Goal: Complete application form: Complete application form

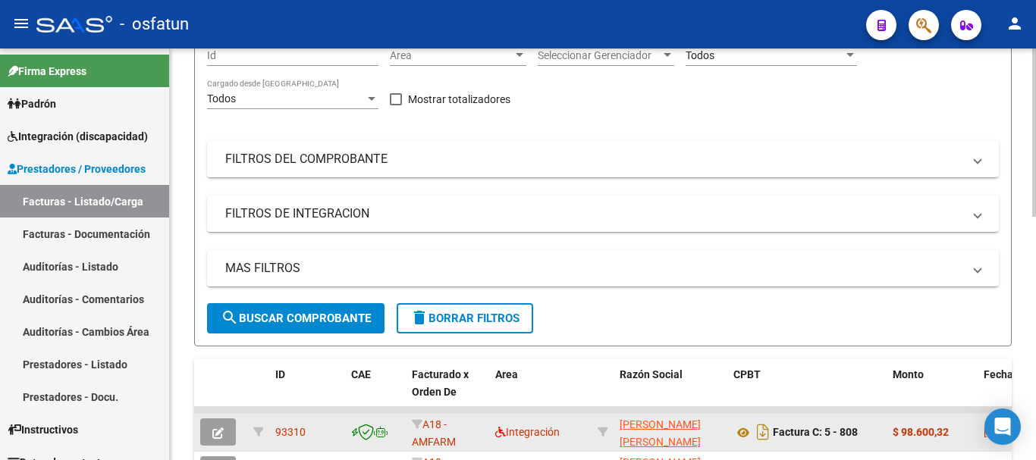
scroll to position [76, 0]
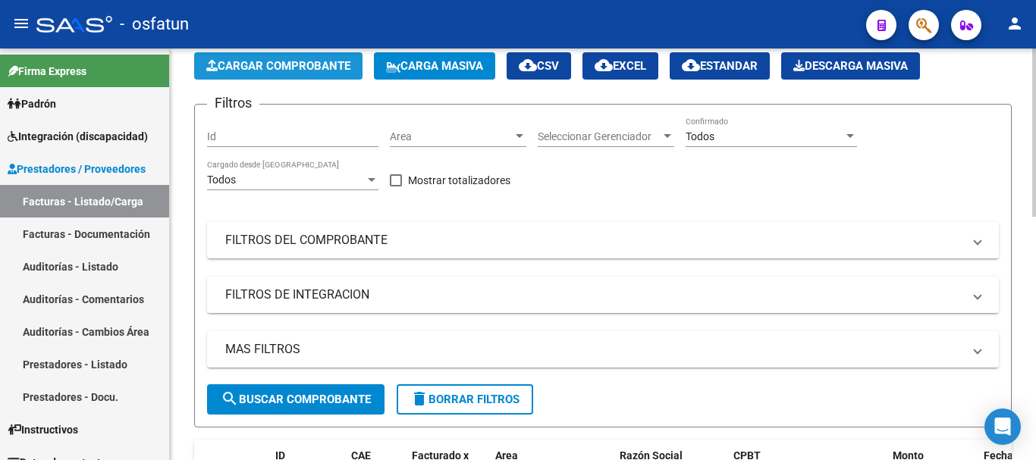
click at [319, 63] on span "Cargar Comprobante" at bounding box center [278, 66] width 144 height 14
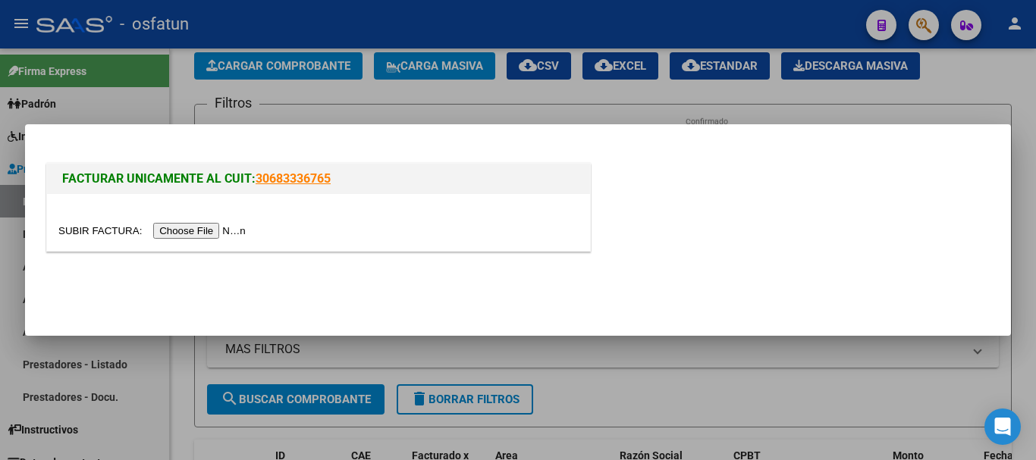
click at [212, 228] on input "file" at bounding box center [154, 231] width 192 height 16
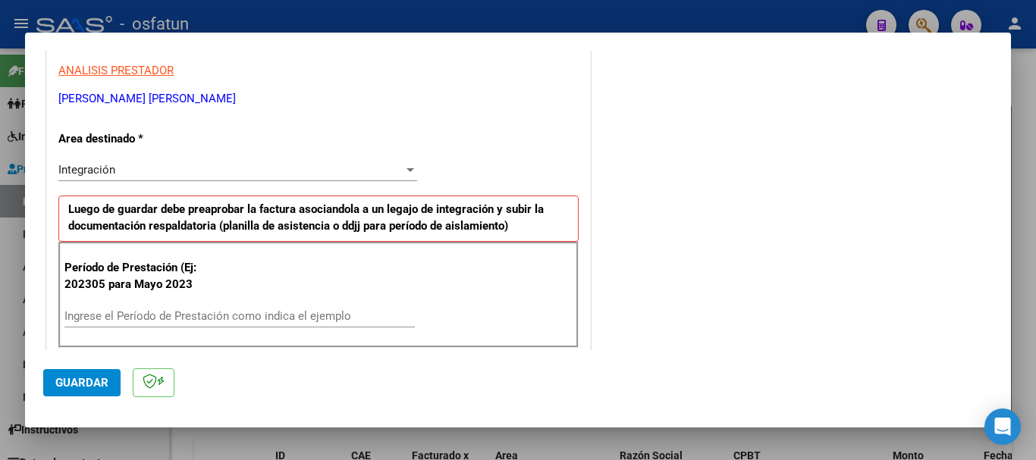
scroll to position [303, 0]
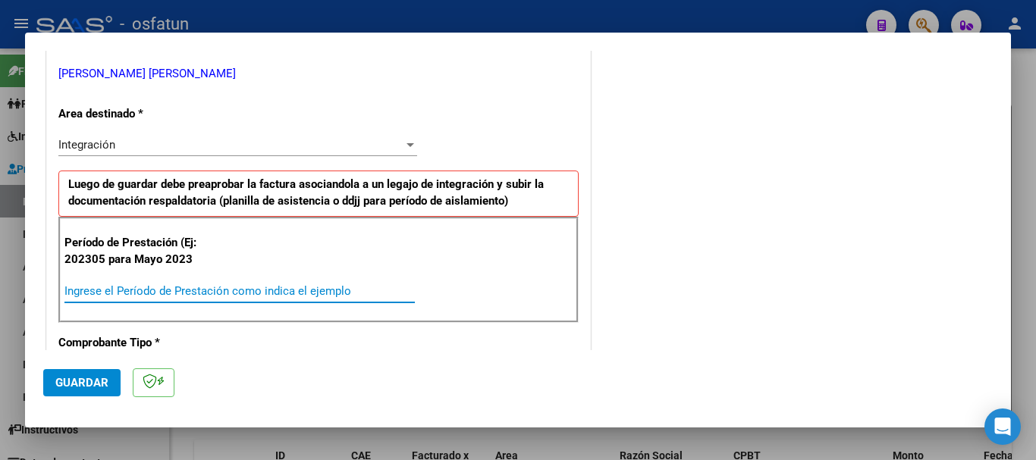
click at [303, 291] on input "Ingrese el Período de Prestación como indica el ejemplo" at bounding box center [239, 291] width 350 height 14
type input "202507"
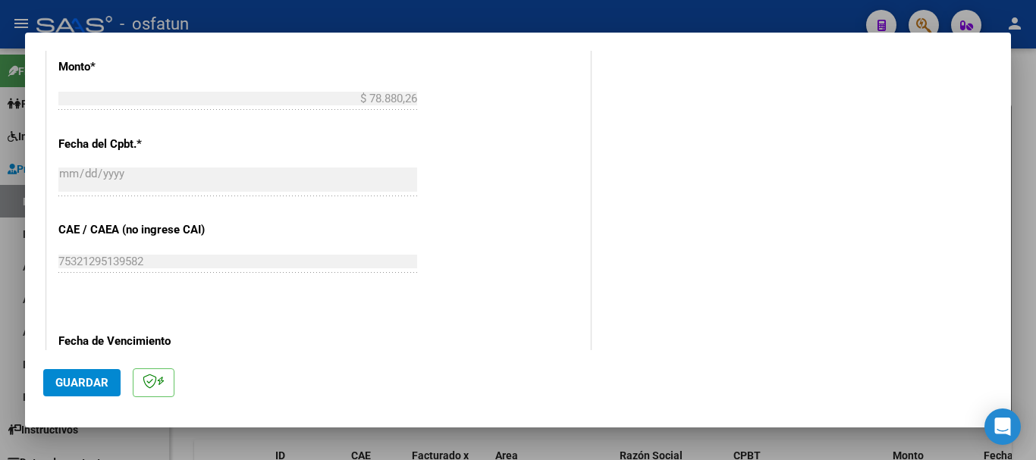
scroll to position [834, 0]
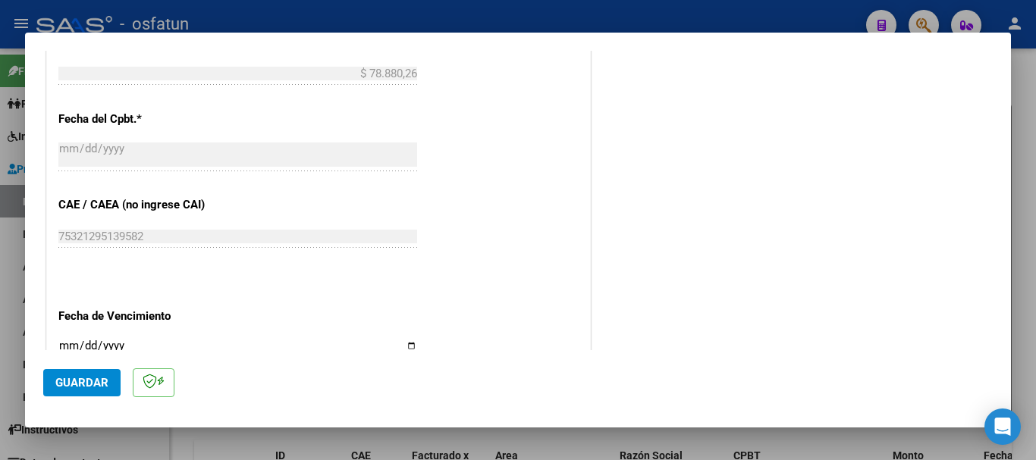
click at [61, 348] on input "Ingresar la fecha" at bounding box center [237, 352] width 359 height 24
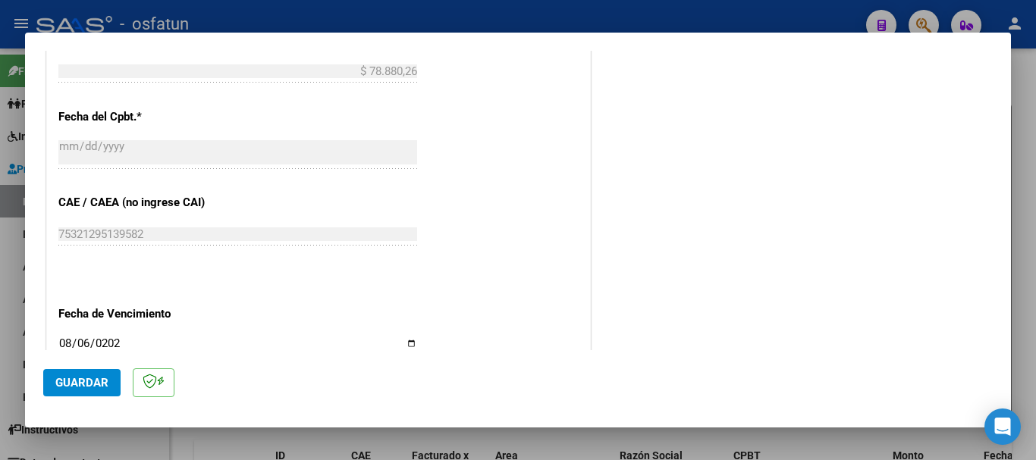
type input "[DATE]"
click at [89, 386] on span "Guardar" at bounding box center [81, 383] width 53 height 14
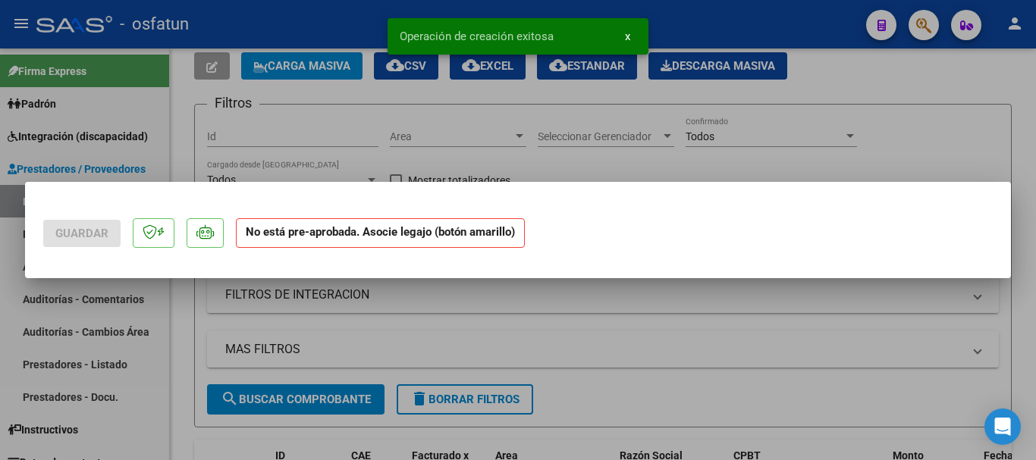
scroll to position [0, 0]
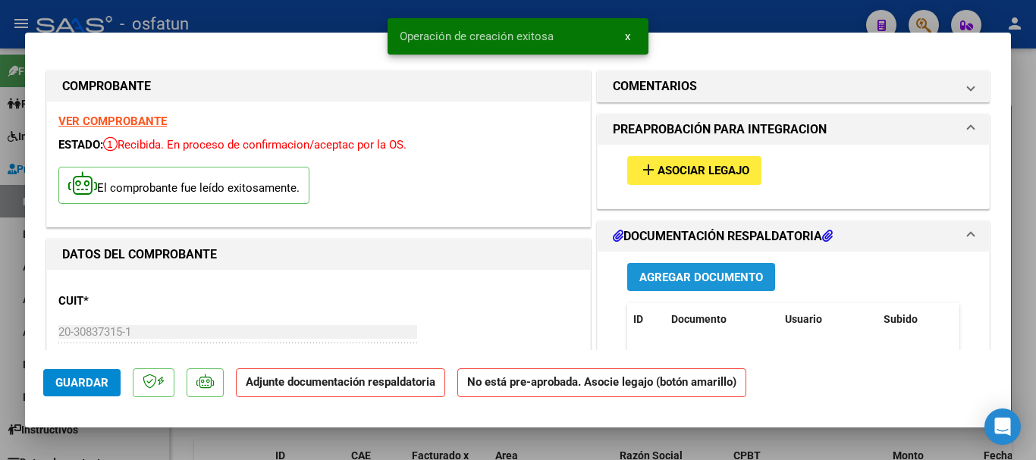
click at [698, 275] on span "Agregar Documento" at bounding box center [701, 278] width 124 height 14
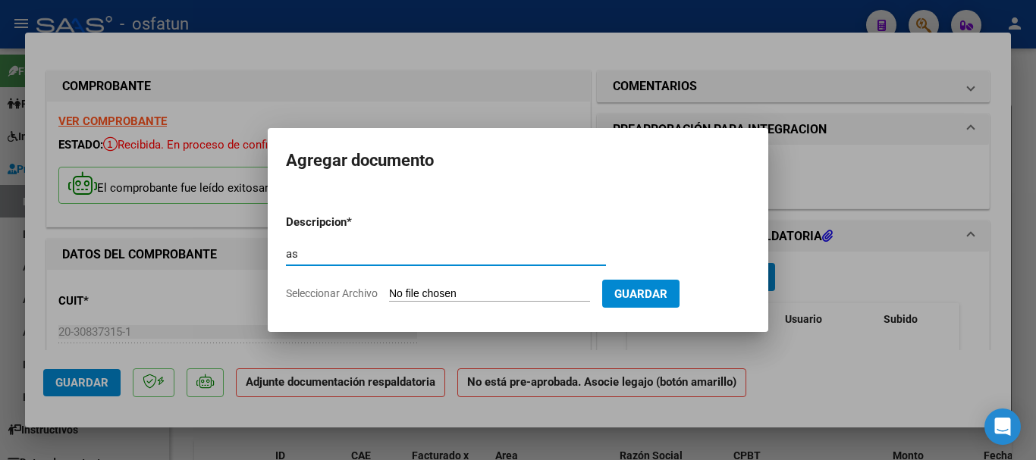
type input "a"
type input "ASISTENCIA"
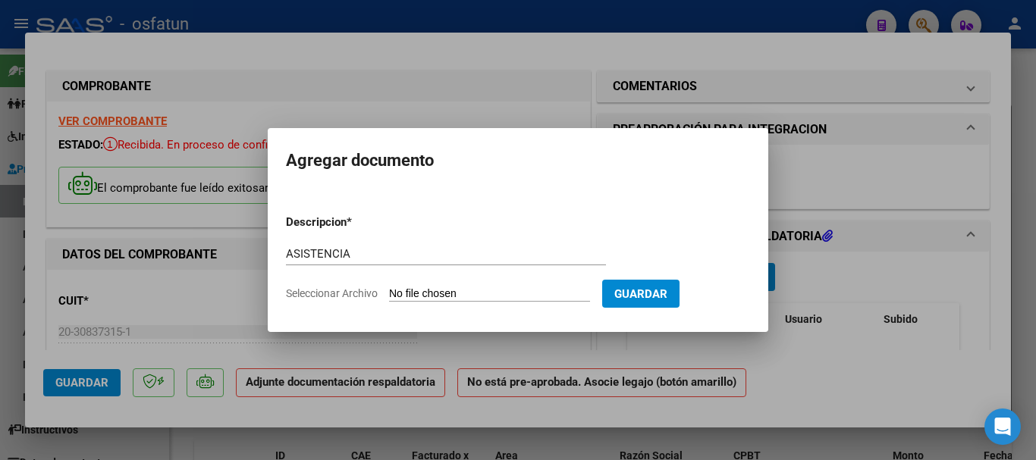
click at [487, 299] on input "Seleccionar Archivo" at bounding box center [489, 294] width 201 height 14
type input "C:\fakepath\ASISTENCIA-TPTE A TERAPIAS (3).pdf"
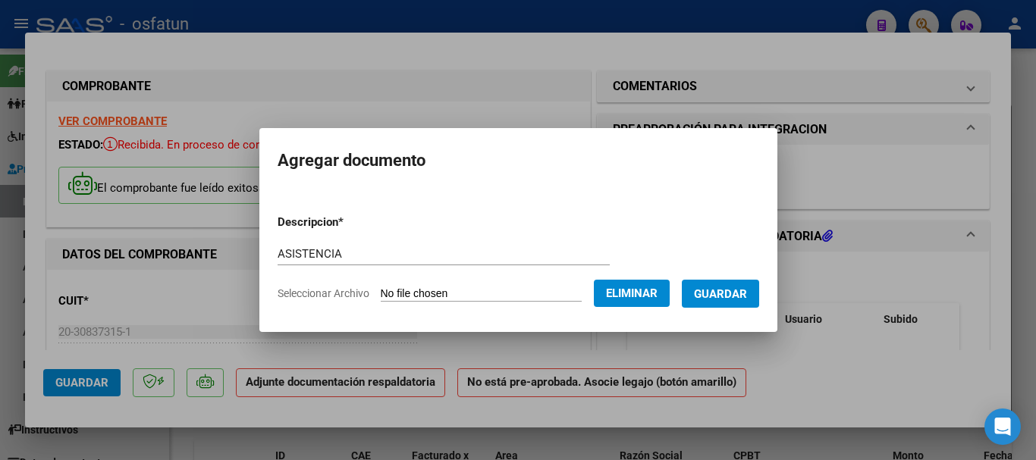
click at [726, 295] on span "Guardar" at bounding box center [720, 294] width 53 height 14
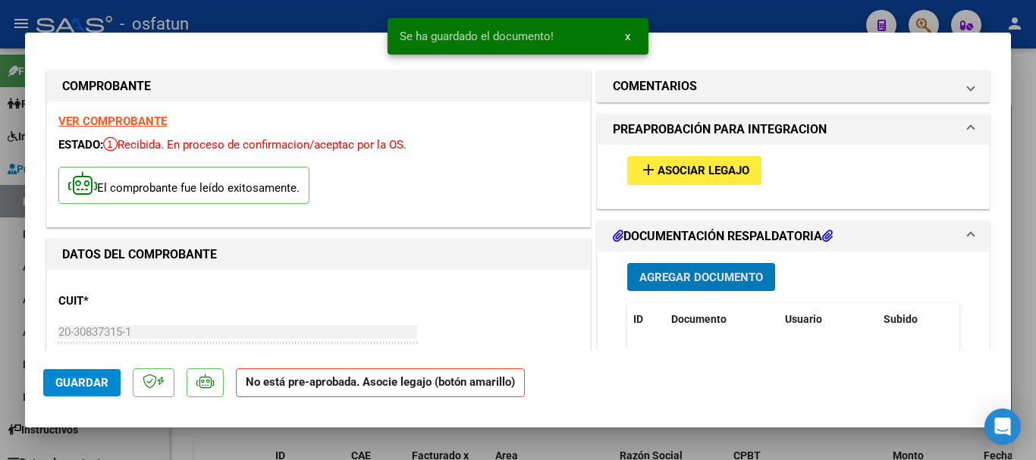
scroll to position [152, 0]
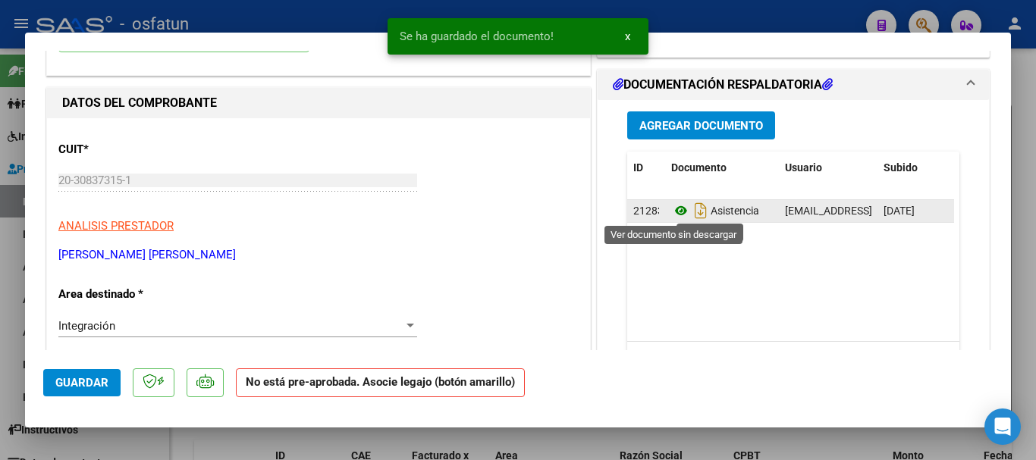
click at [675, 212] on icon at bounding box center [681, 211] width 20 height 18
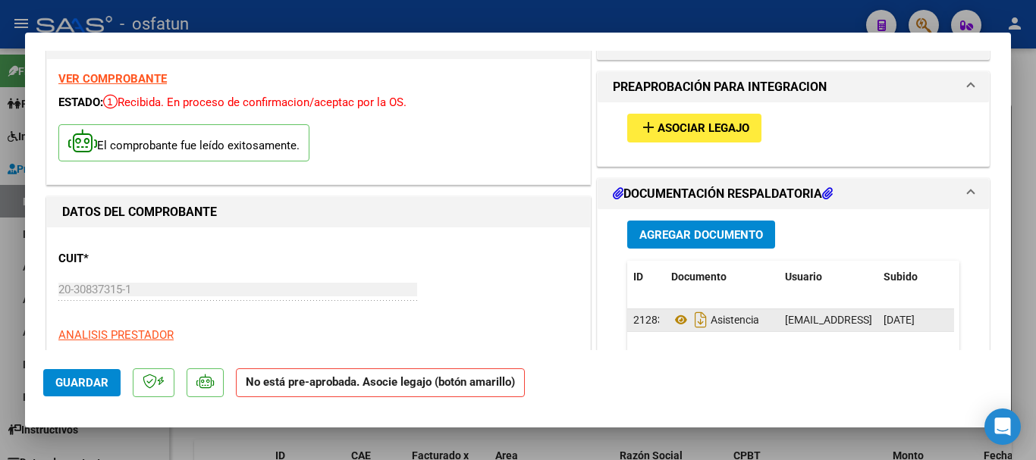
scroll to position [0, 0]
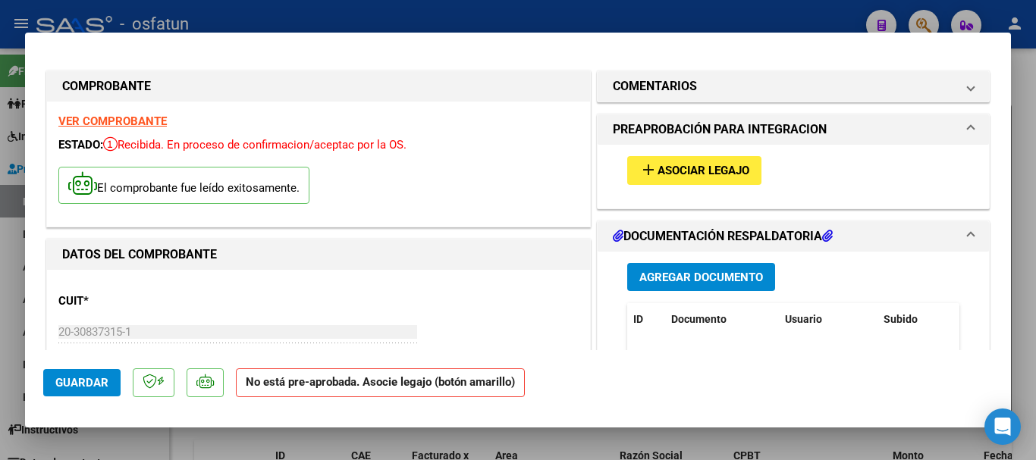
click at [694, 162] on button "add Asociar Legajo" at bounding box center [694, 170] width 134 height 28
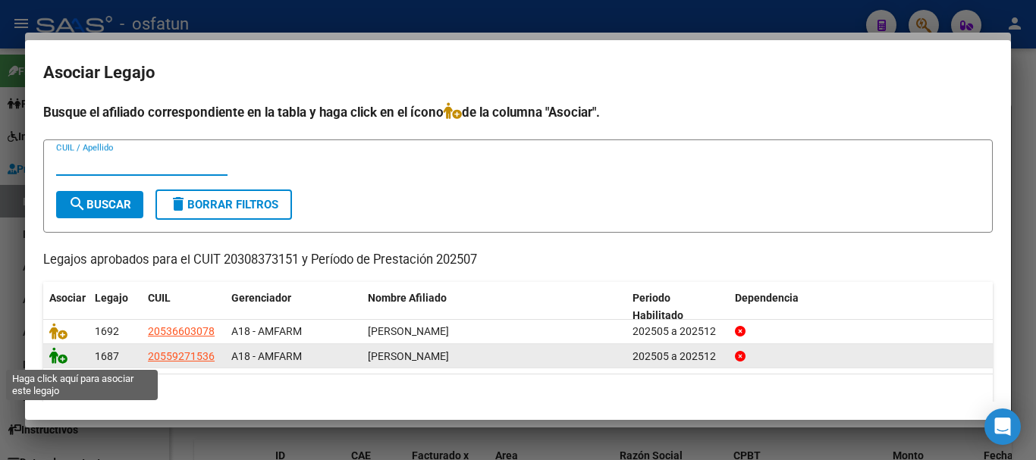
click at [50, 360] on icon at bounding box center [58, 355] width 18 height 17
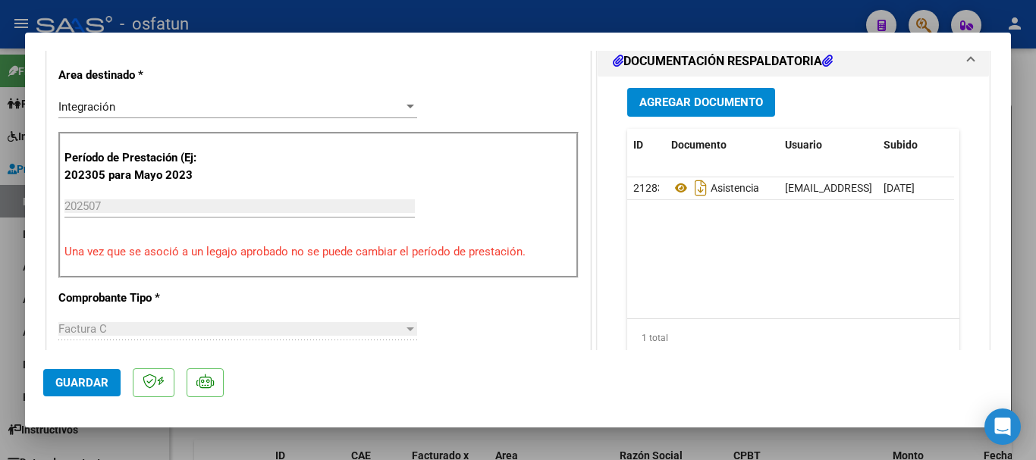
scroll to position [379, 0]
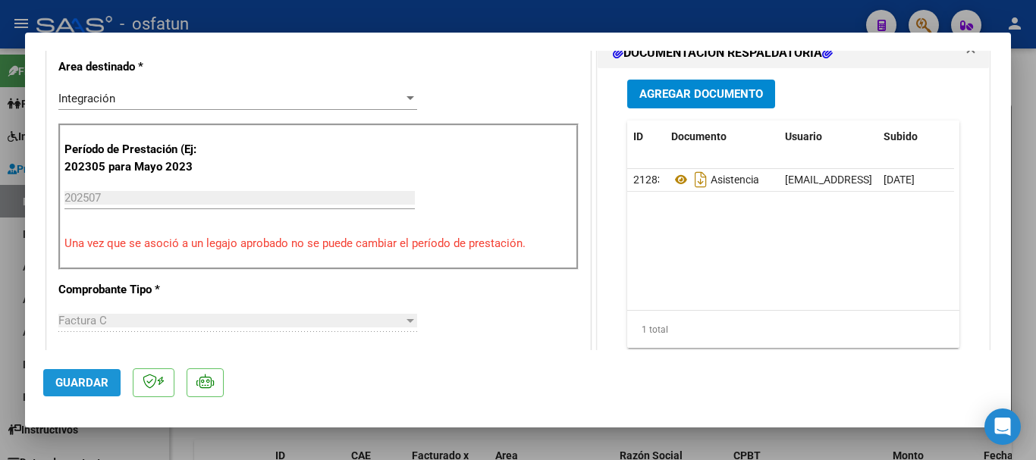
click at [94, 379] on span "Guardar" at bounding box center [81, 383] width 53 height 14
drag, startPoint x: 86, startPoint y: 378, endPoint x: 86, endPoint y: 355, distance: 22.8
click at [86, 370] on button "Guardar" at bounding box center [81, 382] width 77 height 27
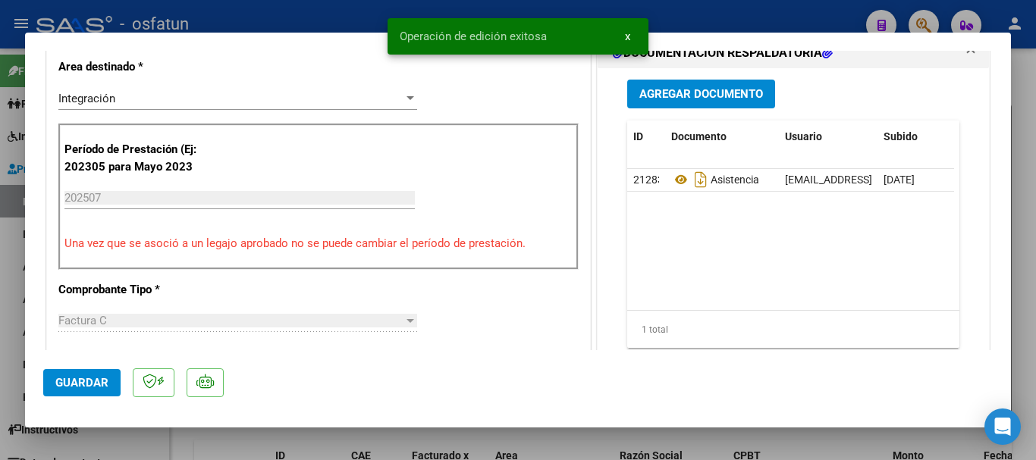
type input "$ 0,00"
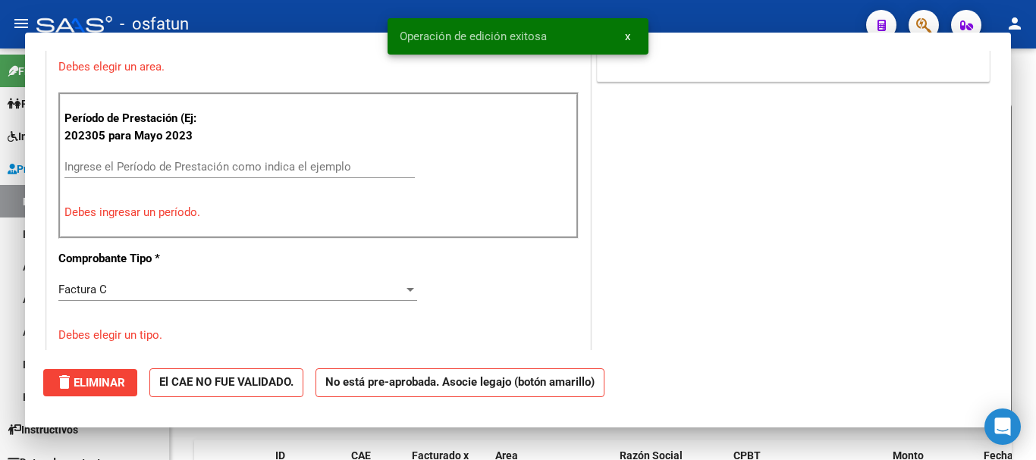
scroll to position [314, 0]
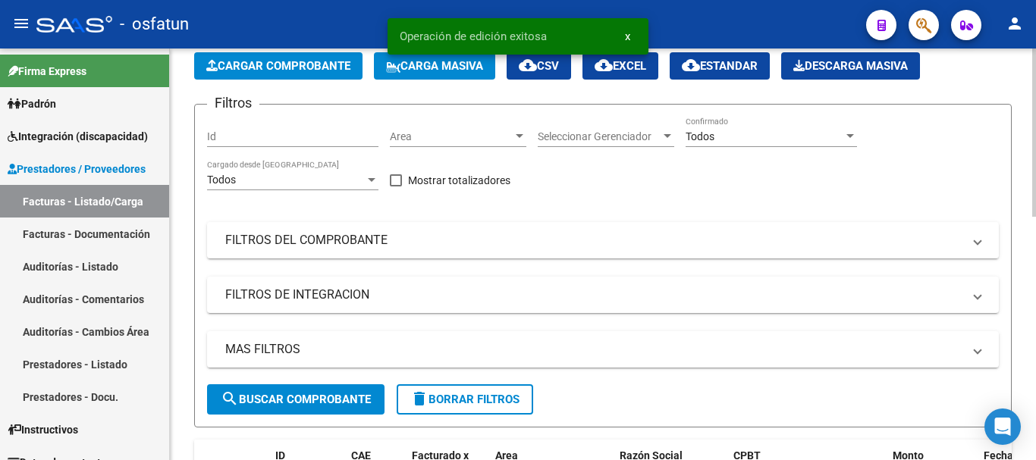
click at [290, 67] on span "Cargar Comprobante" at bounding box center [278, 66] width 144 height 14
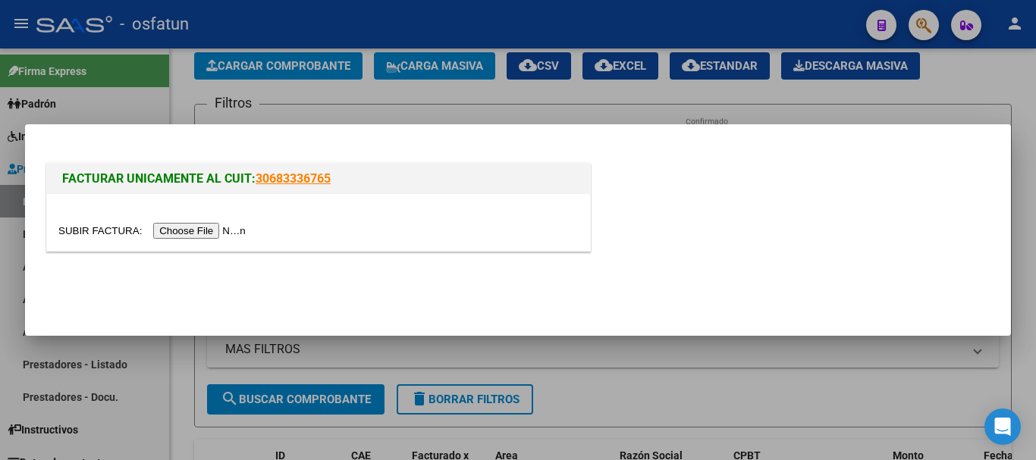
click at [221, 231] on input "file" at bounding box center [154, 231] width 192 height 16
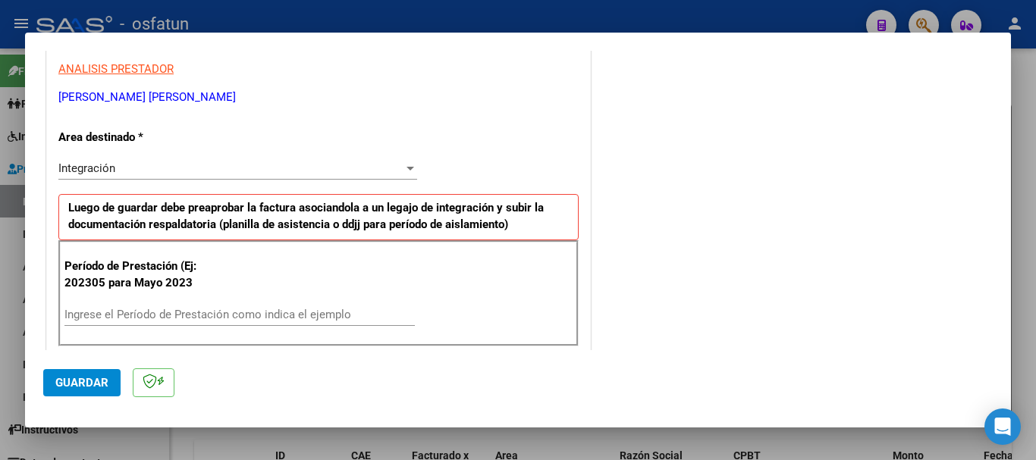
scroll to position [303, 0]
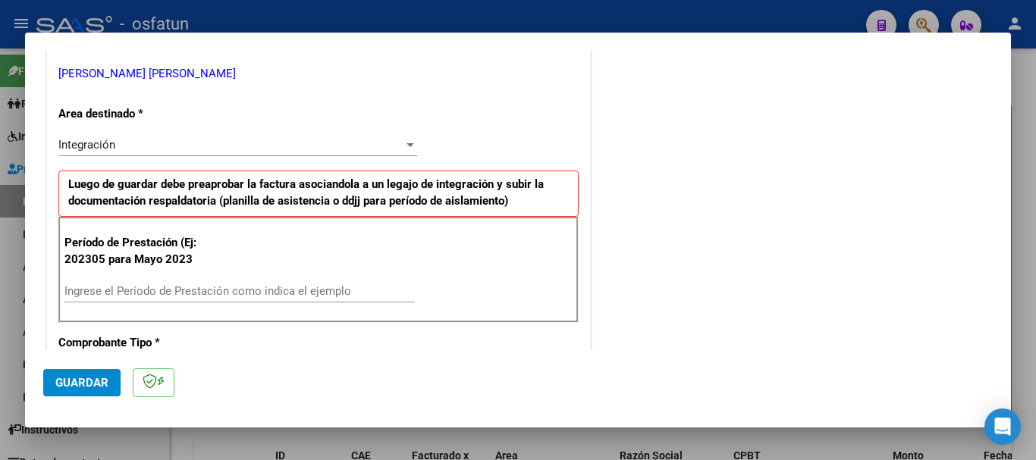
click at [182, 287] on div "Ingrese el Período de Prestación como indica el ejemplo" at bounding box center [239, 291] width 350 height 23
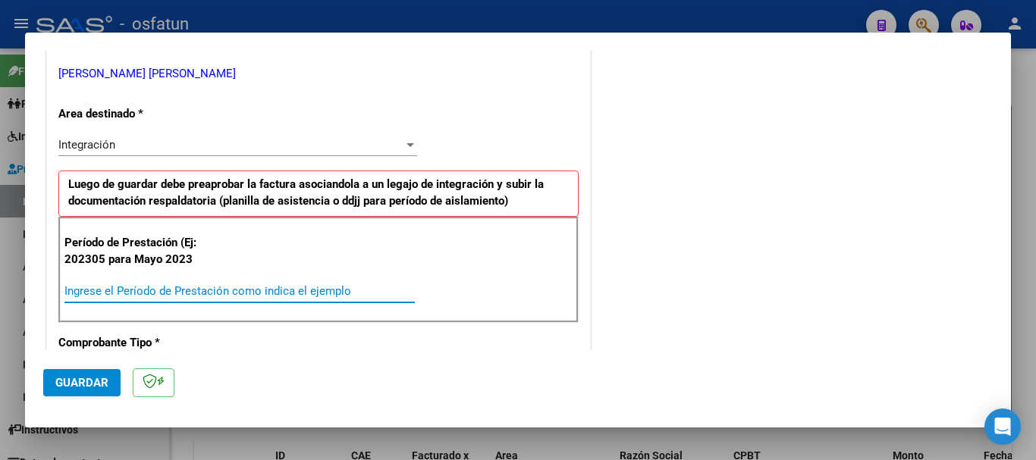
click at [182, 289] on input "Ingrese el Período de Prestación como indica el ejemplo" at bounding box center [239, 291] width 350 height 14
type input "202507"
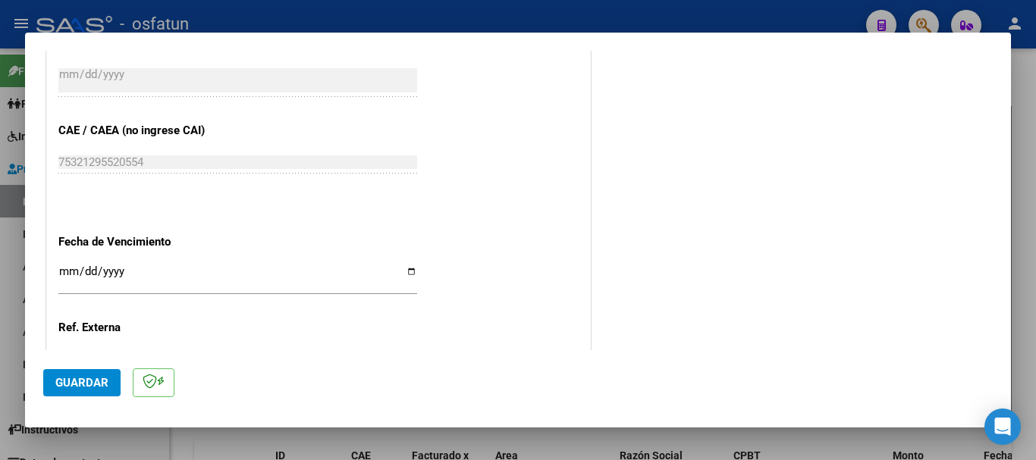
scroll to position [910, 0]
click at [71, 268] on input "Ingresar la fecha" at bounding box center [237, 276] width 359 height 24
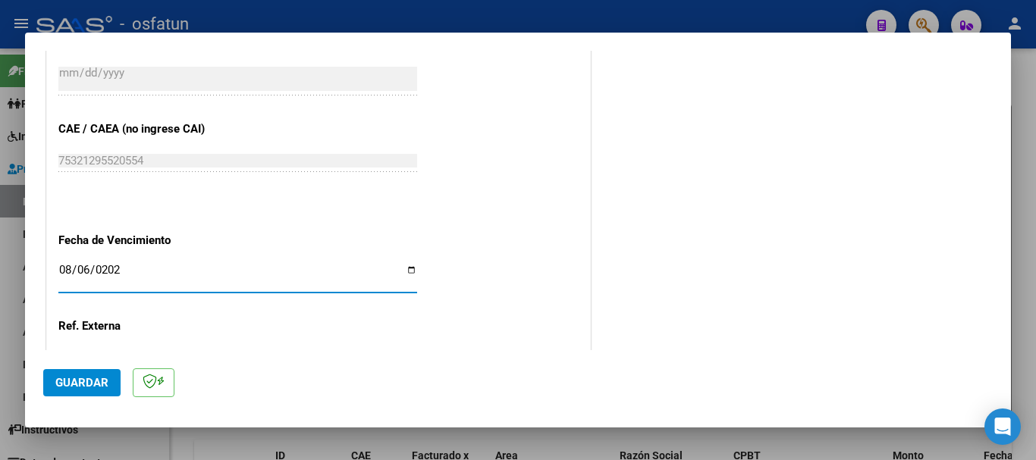
type input "[DATE]"
click at [88, 384] on span "Guardar" at bounding box center [81, 383] width 53 height 14
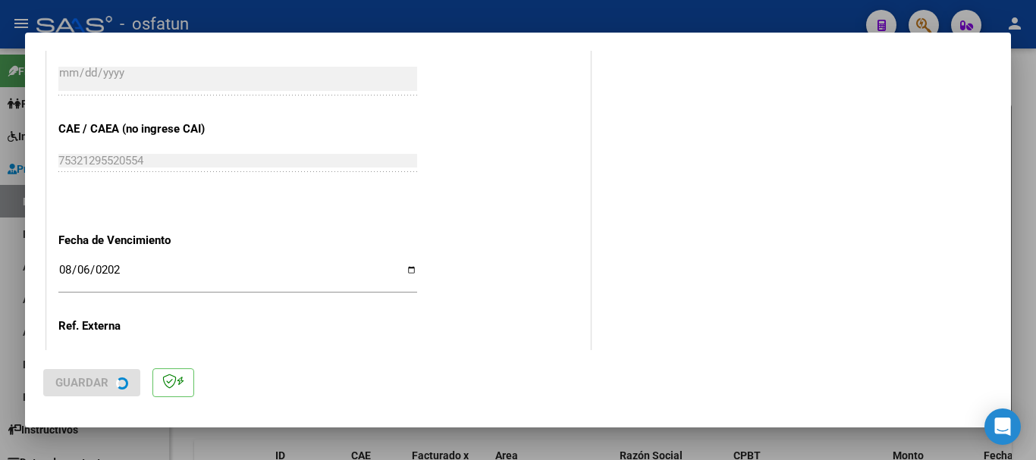
scroll to position [0, 0]
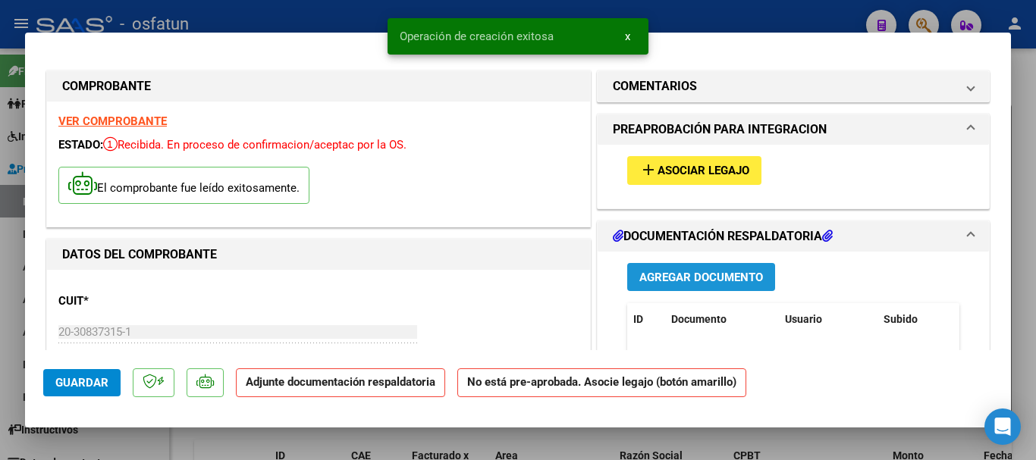
click at [689, 278] on span "Agregar Documento" at bounding box center [701, 278] width 124 height 14
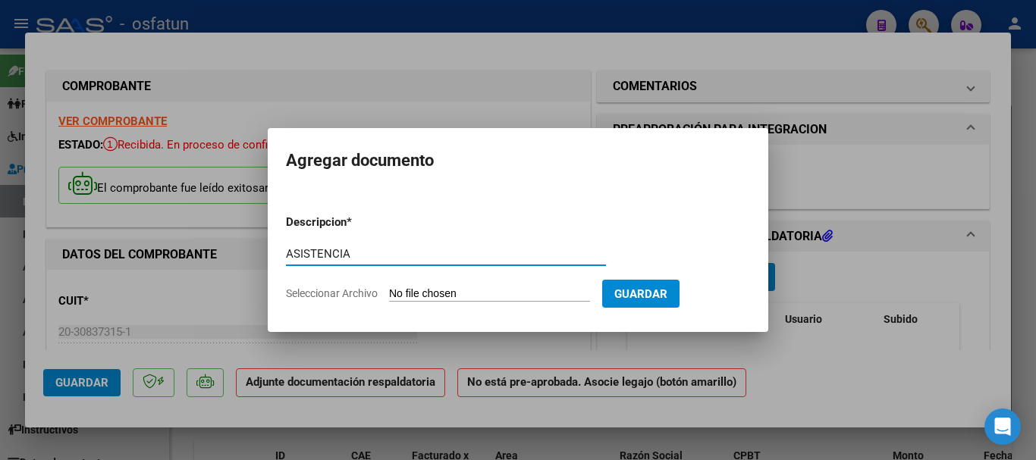
type input "ASISTENCIA"
click at [504, 295] on input "Seleccionar Archivo" at bounding box center [489, 294] width 201 height 14
type input "C:\fakepath\ASIST.-TPTE A CONSENTIDOS.Pdf"
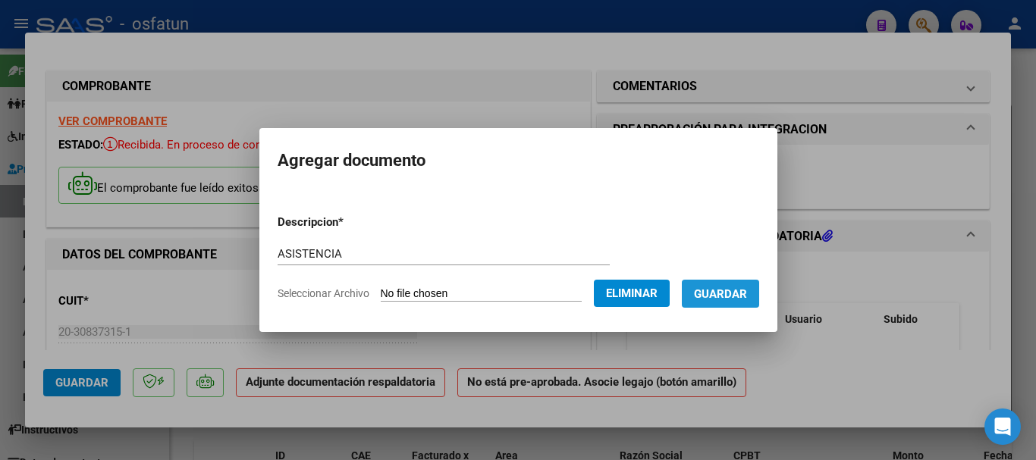
click at [745, 298] on span "Guardar" at bounding box center [720, 294] width 53 height 14
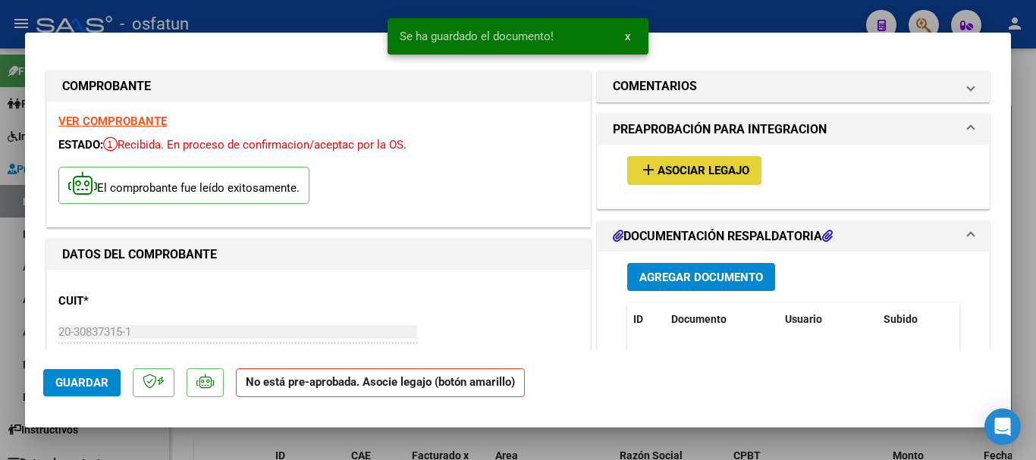
click at [704, 165] on span "Asociar Legajo" at bounding box center [703, 172] width 92 height 14
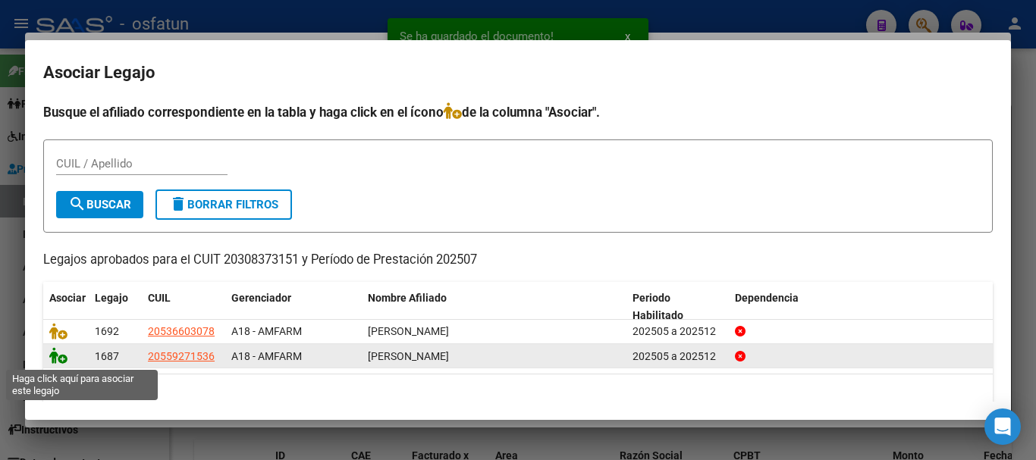
click at [56, 360] on icon at bounding box center [58, 355] width 18 height 17
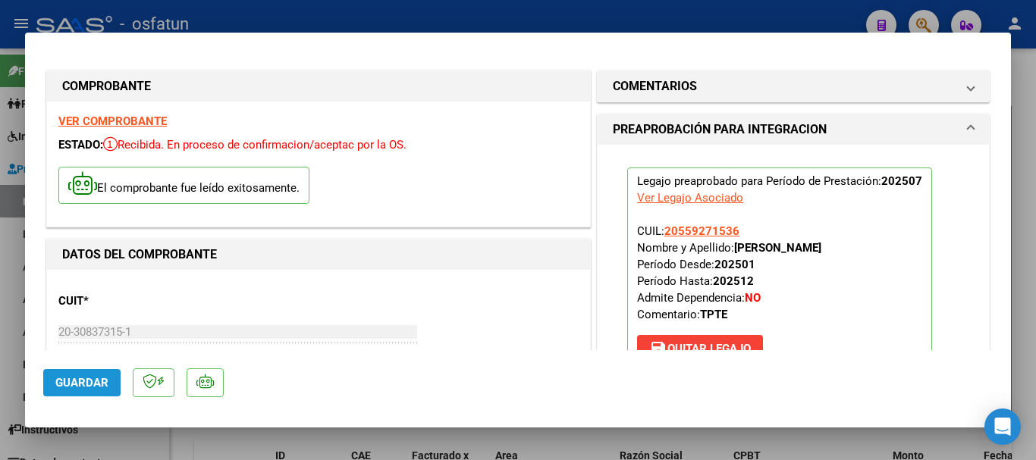
click at [80, 388] on span "Guardar" at bounding box center [81, 383] width 53 height 14
drag, startPoint x: 82, startPoint y: 381, endPoint x: 81, endPoint y: 373, distance: 7.6
click at [82, 379] on span "Guardar" at bounding box center [81, 383] width 53 height 14
click at [64, 383] on span "Guardar" at bounding box center [81, 383] width 53 height 14
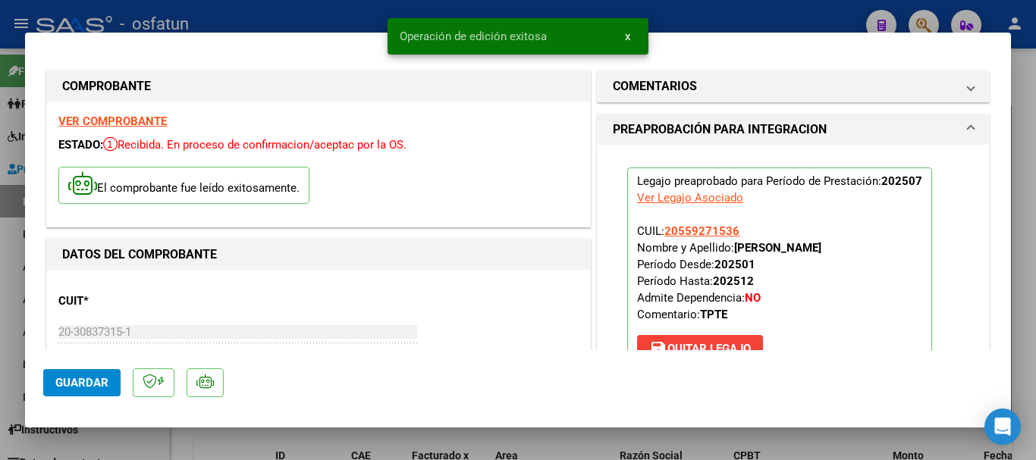
type input "$ 0,00"
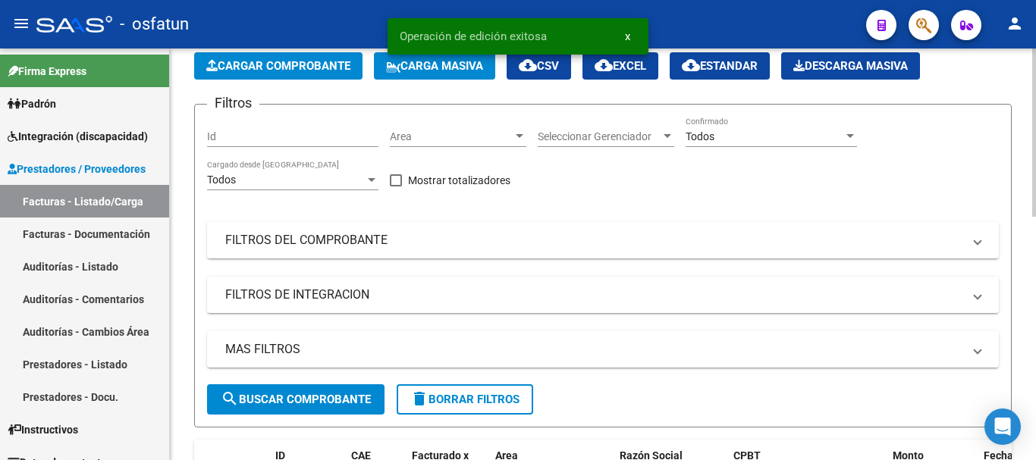
click at [271, 70] on span "Cargar Comprobante" at bounding box center [278, 66] width 144 height 14
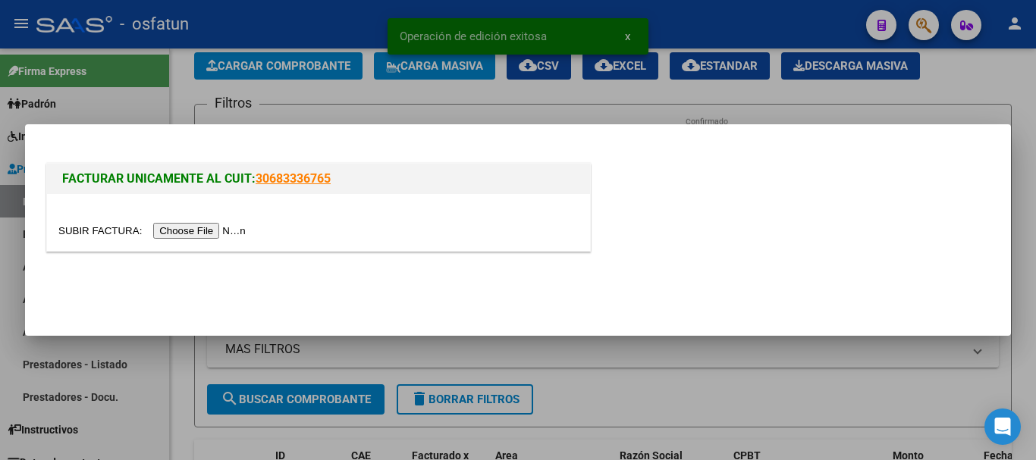
click at [211, 232] on input "file" at bounding box center [154, 231] width 192 height 16
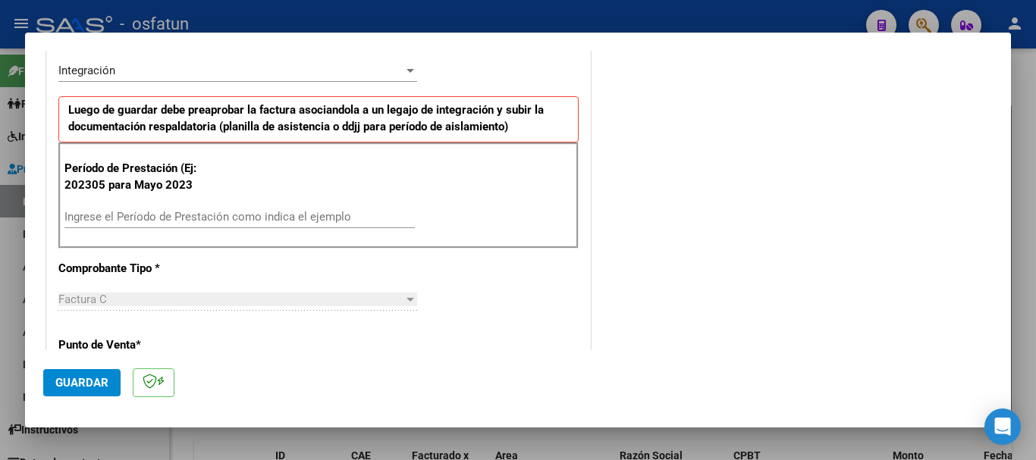
scroll to position [379, 0]
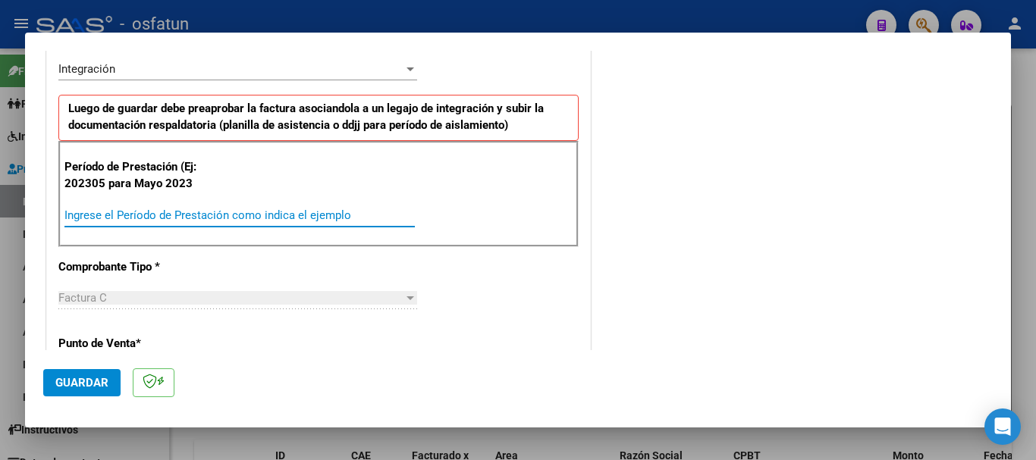
click at [186, 212] on input "Ingrese el Período de Prestación como indica el ejemplo" at bounding box center [239, 216] width 350 height 14
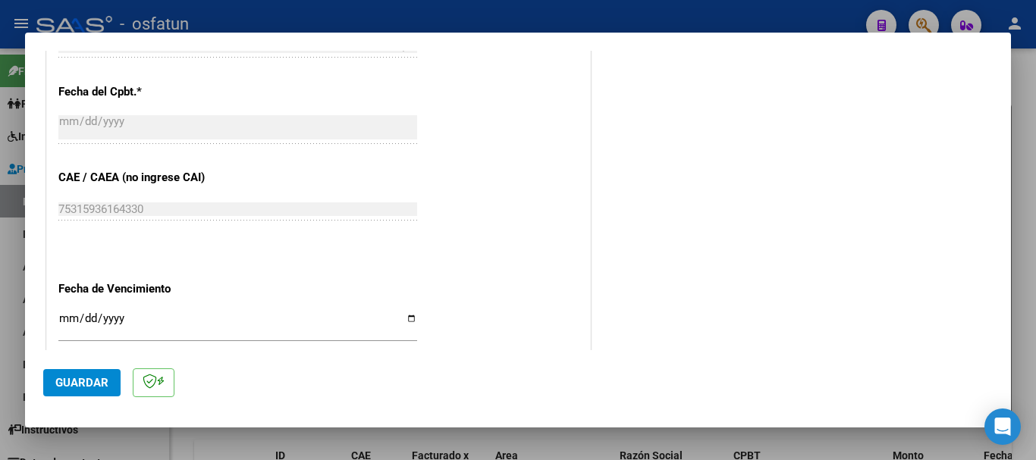
scroll to position [910, 0]
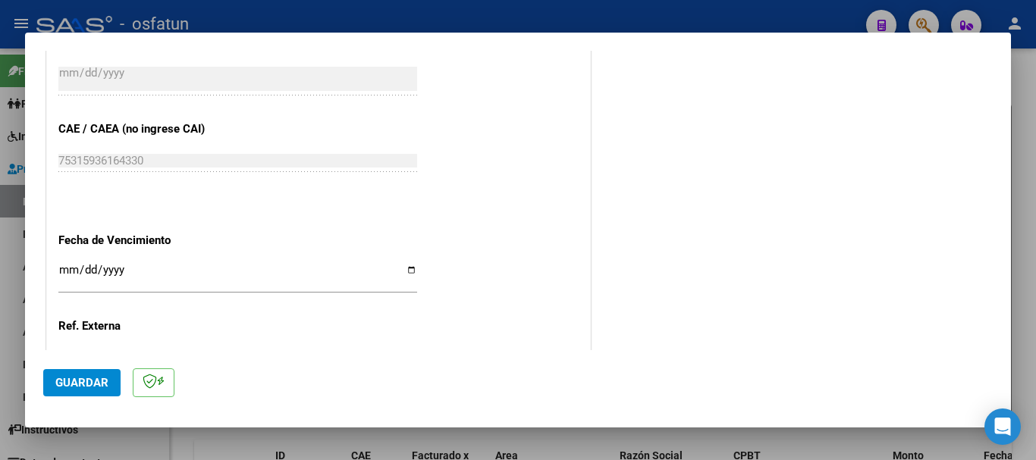
type input "202507"
click at [67, 270] on input "Ingresar la fecha" at bounding box center [237, 276] width 359 height 24
type input "[DATE]"
click at [96, 376] on span "Guardar" at bounding box center [81, 383] width 53 height 14
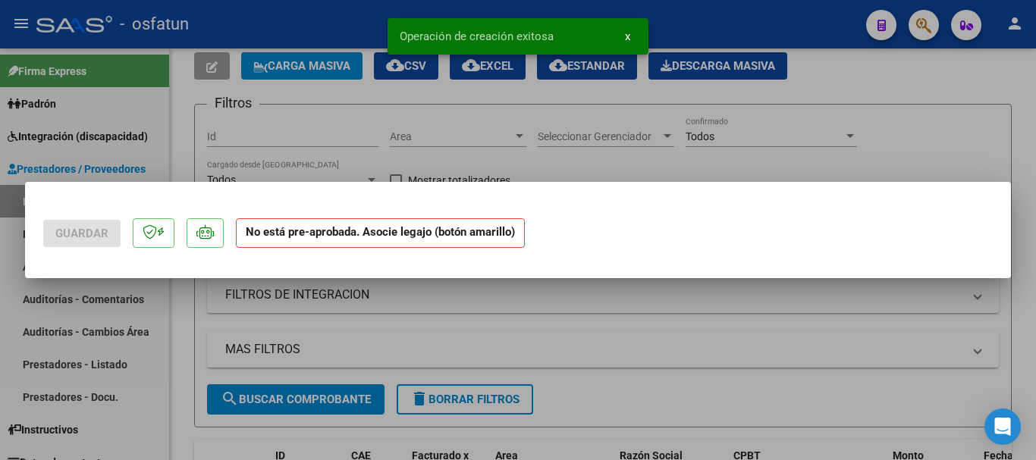
scroll to position [0, 0]
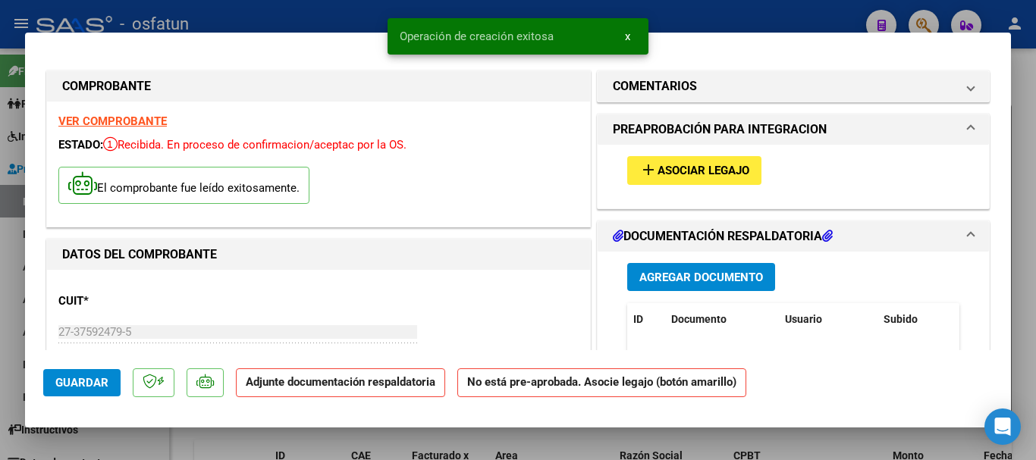
click at [736, 279] on span "Agregar Documento" at bounding box center [701, 278] width 124 height 14
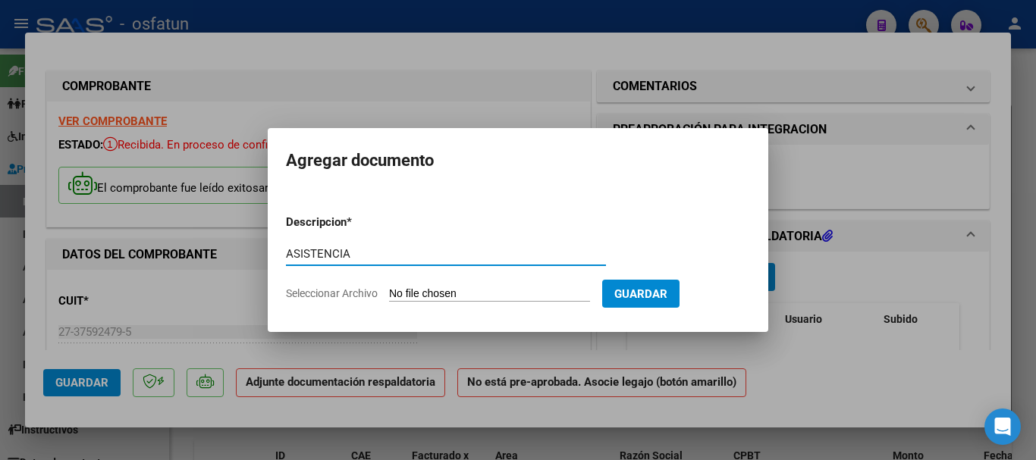
type input "ASISTENCIA"
click at [416, 293] on input "Seleccionar Archivo" at bounding box center [489, 294] width 201 height 14
type input "C:\fakepath\ASISTENCIA-KINESIOLOGIA (1).pdf"
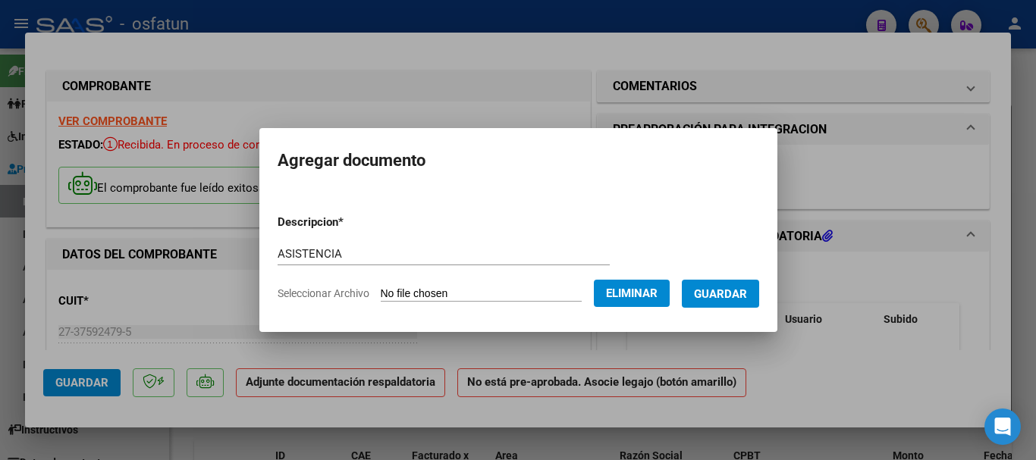
click at [738, 298] on span "Guardar" at bounding box center [720, 294] width 53 height 14
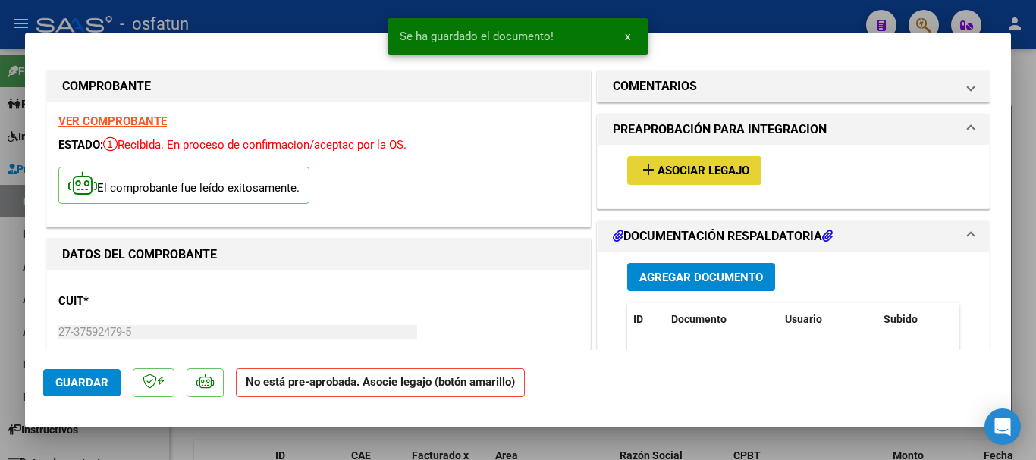
click at [686, 171] on span "Asociar Legajo" at bounding box center [703, 172] width 92 height 14
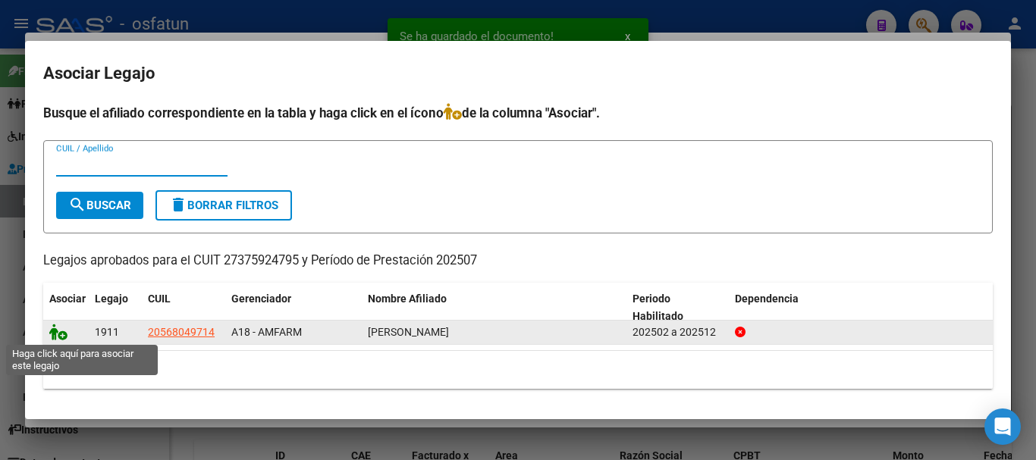
click at [54, 336] on icon at bounding box center [58, 332] width 18 height 17
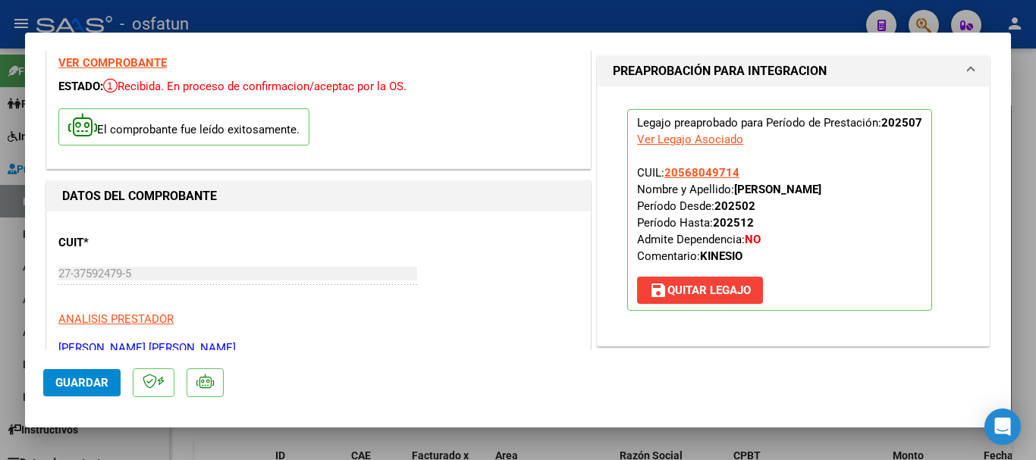
scroll to position [76, 0]
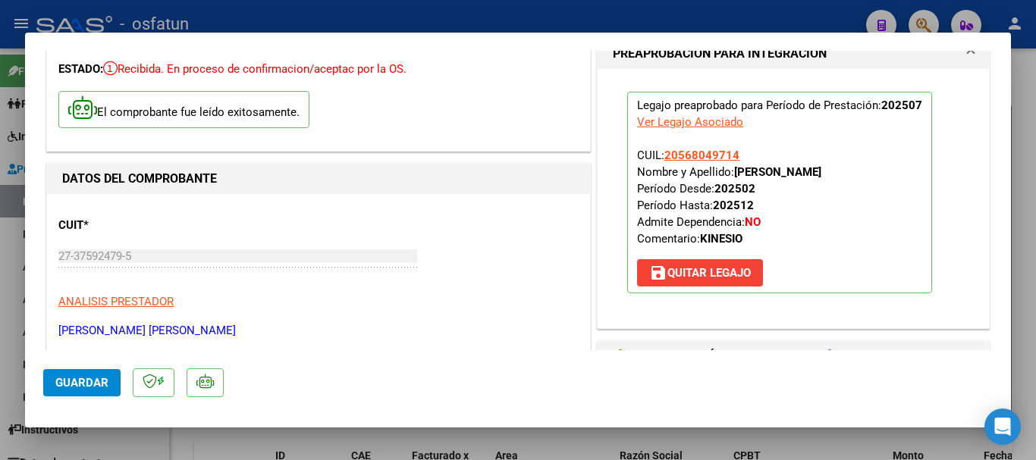
click at [61, 381] on span "Guardar" at bounding box center [81, 383] width 53 height 14
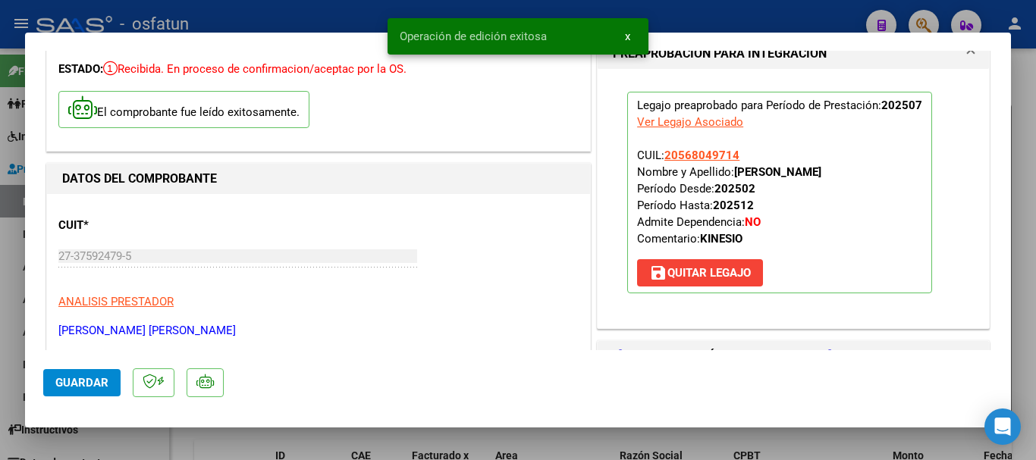
type input "$ 0,00"
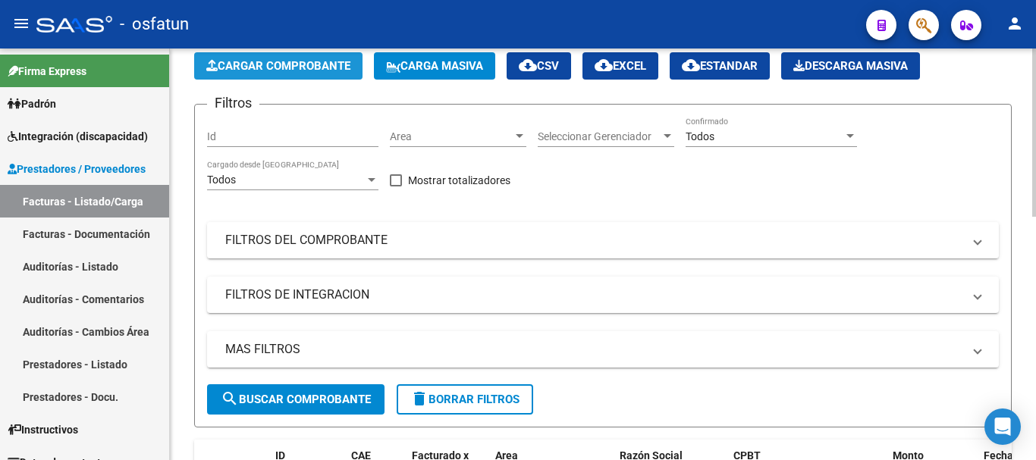
click at [297, 62] on span "Cargar Comprobante" at bounding box center [278, 66] width 144 height 14
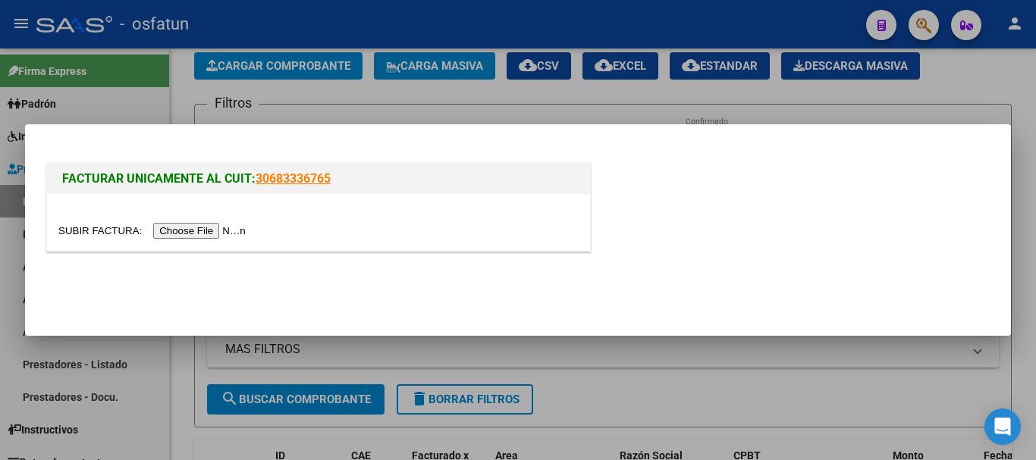
drag, startPoint x: 227, startPoint y: 225, endPoint x: 226, endPoint y: 214, distance: 11.4
click at [226, 222] on div at bounding box center [318, 230] width 520 height 17
click at [179, 233] on input "file" at bounding box center [154, 231] width 192 height 16
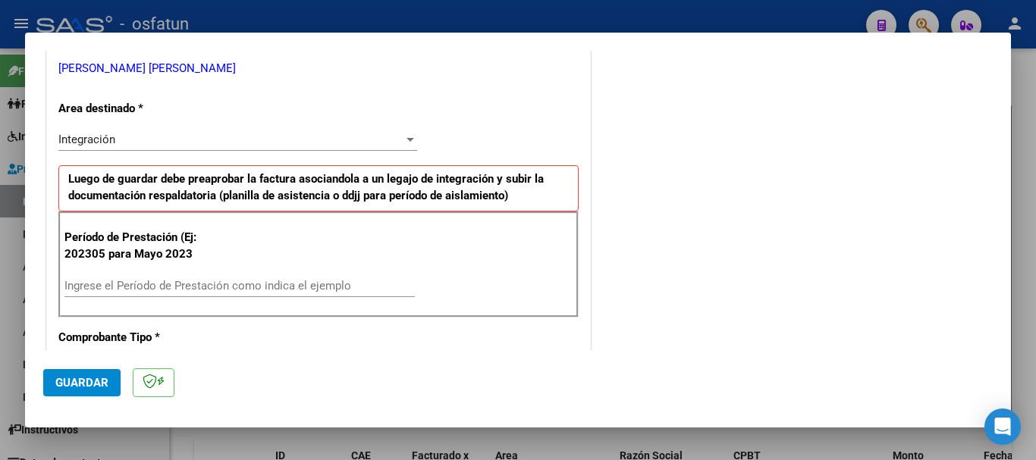
scroll to position [379, 0]
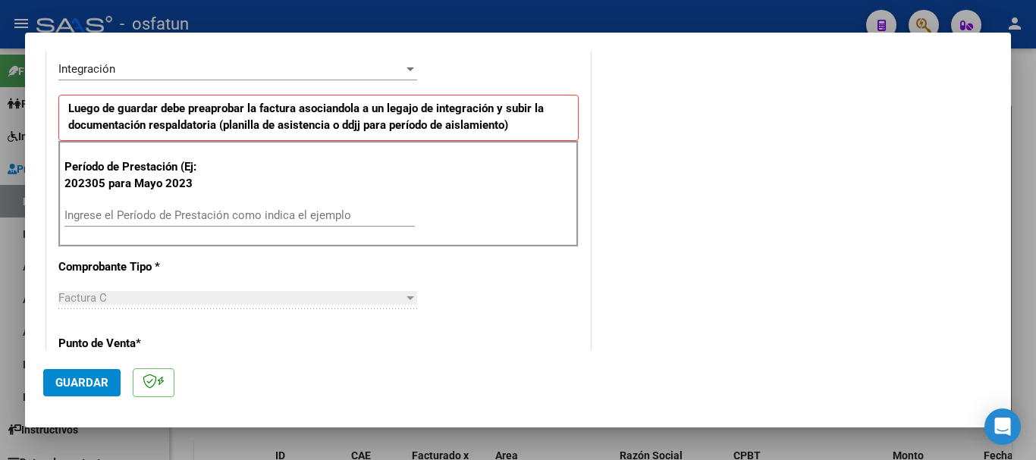
click at [157, 215] on input "Ingrese el Período de Prestación como indica el ejemplo" at bounding box center [239, 216] width 350 height 14
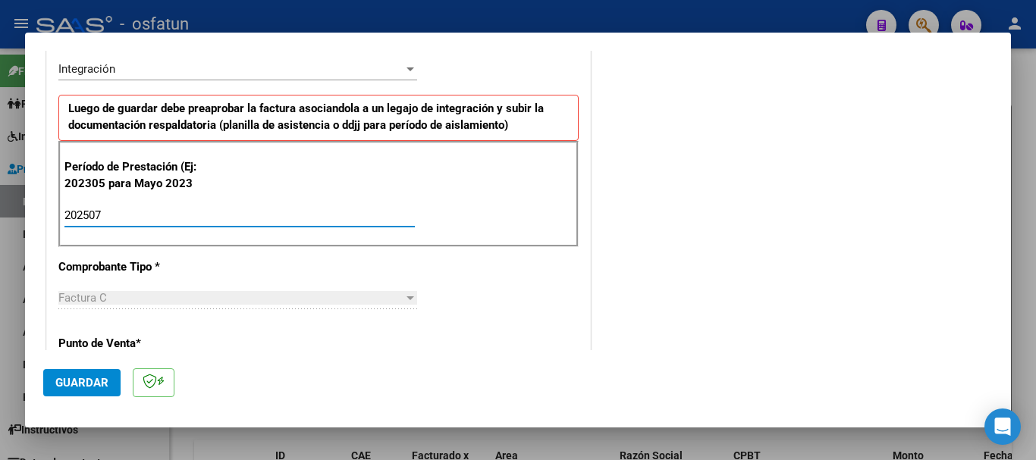
type input "202507"
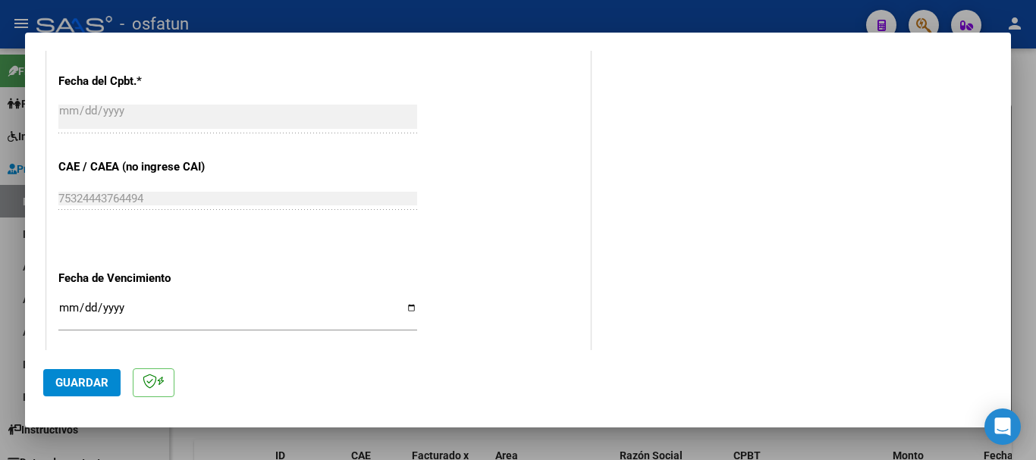
scroll to position [910, 0]
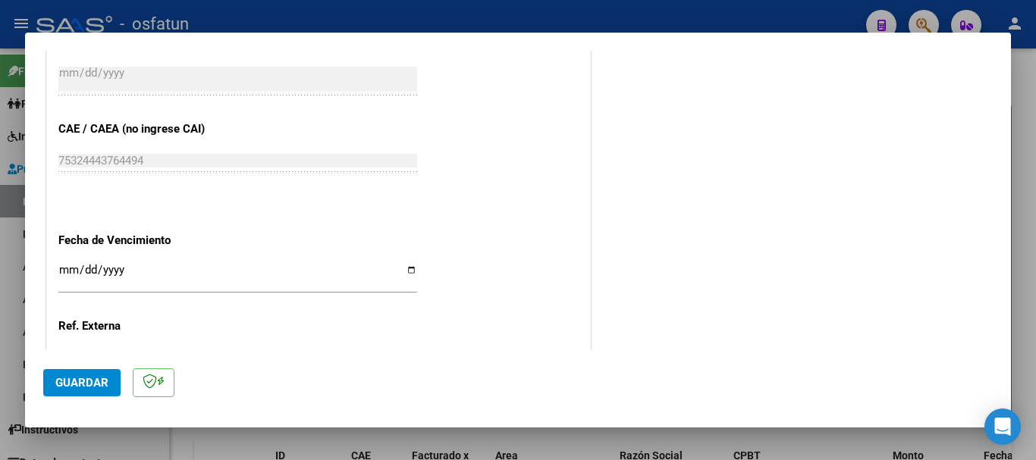
click at [66, 269] on input "Ingresar la fecha" at bounding box center [237, 276] width 359 height 24
type input "[DATE]"
click at [82, 376] on span "Guardar" at bounding box center [81, 383] width 53 height 14
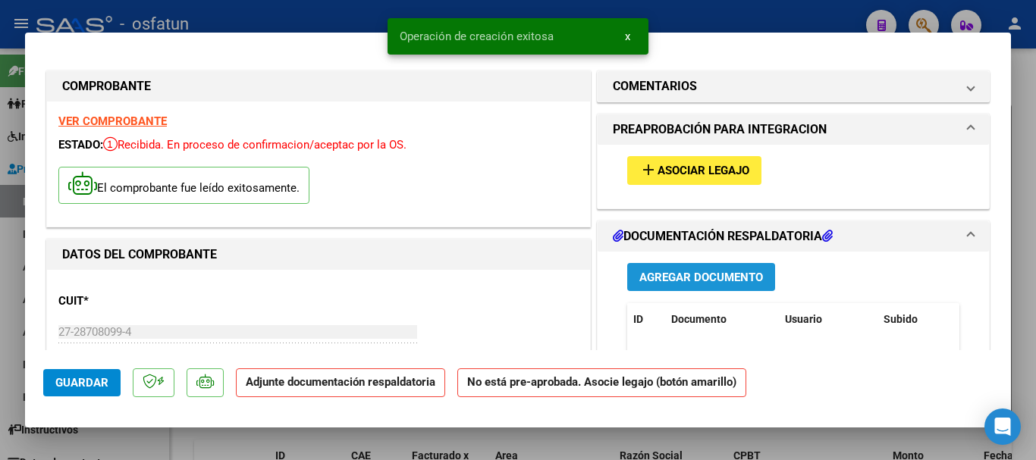
click at [689, 281] on span "Agregar Documento" at bounding box center [701, 278] width 124 height 14
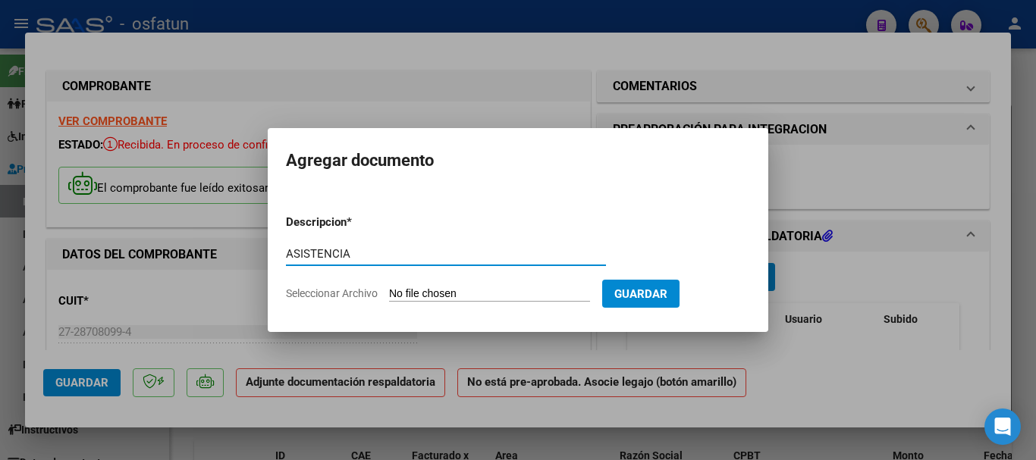
type input "ASISTENCIA"
click at [446, 288] on input "Seleccionar Archivo" at bounding box center [489, 294] width 201 height 14
type input "C:\fakepath\[PERSON_NAME] - PLANILLA DE ASISTENCIA_organized.pdf"
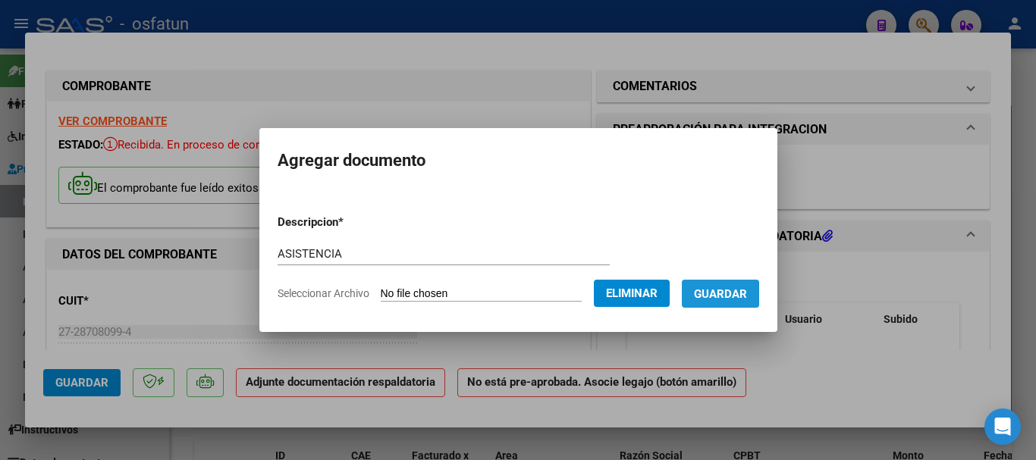
click at [745, 297] on span "Guardar" at bounding box center [720, 294] width 53 height 14
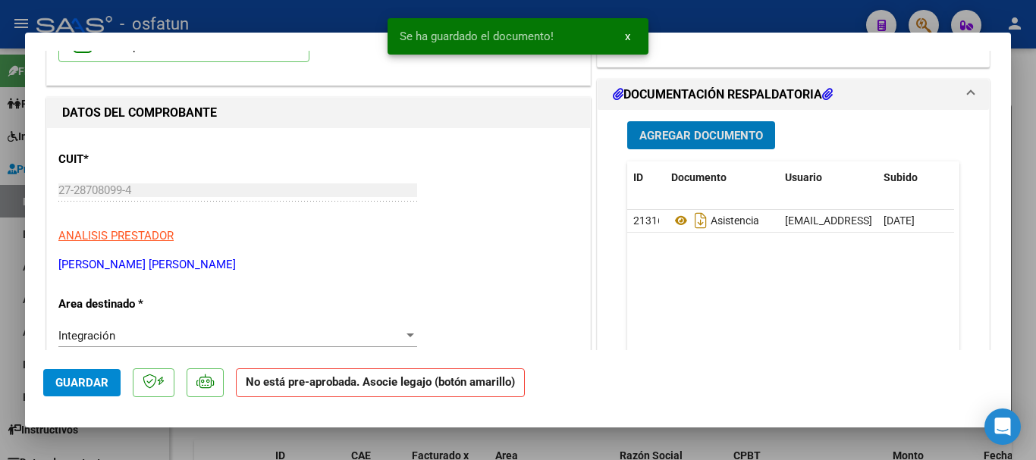
scroll to position [152, 0]
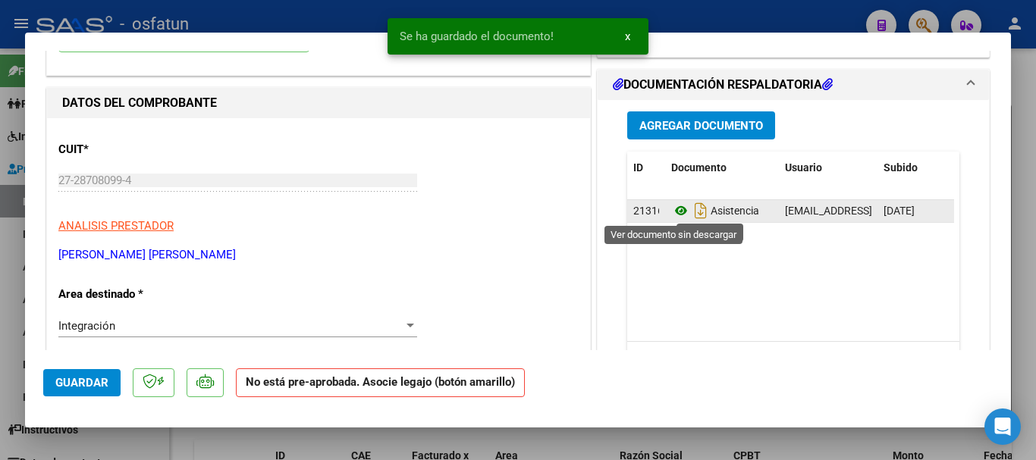
click at [674, 212] on icon at bounding box center [681, 211] width 20 height 18
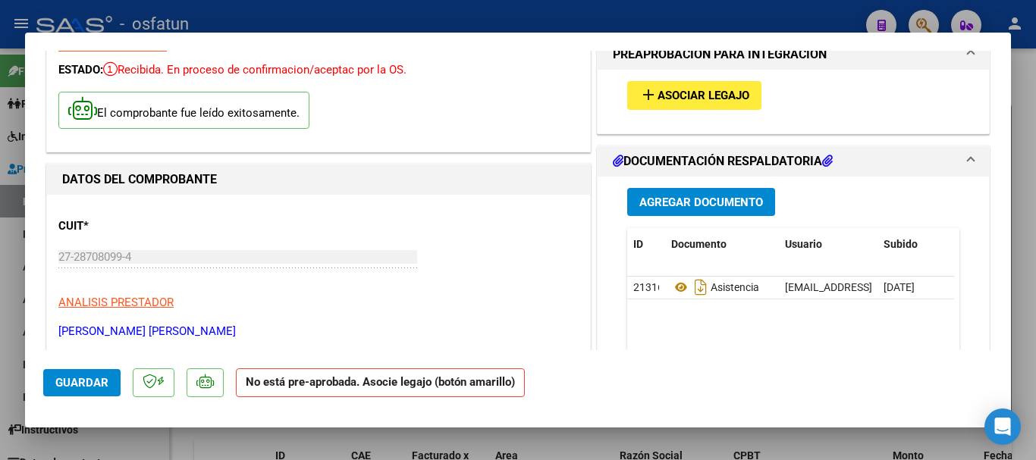
scroll to position [0, 0]
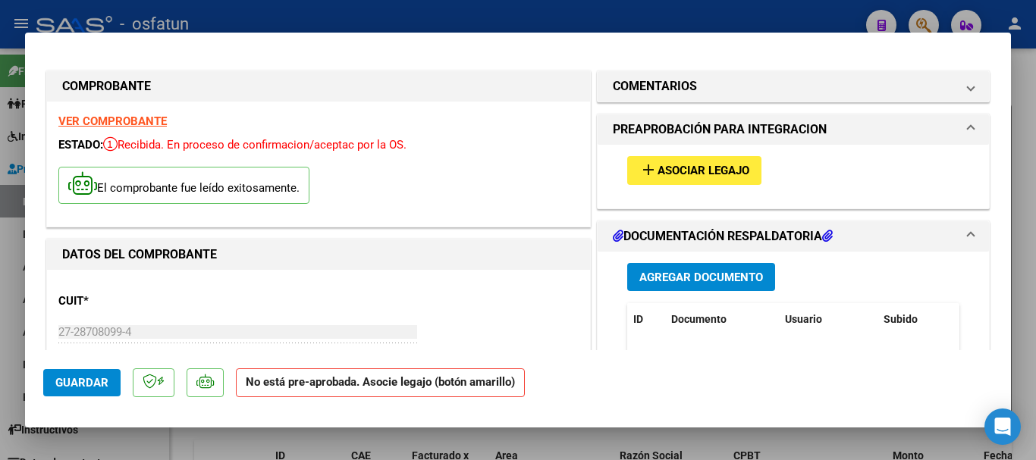
click at [686, 168] on span "Asociar Legajo" at bounding box center [703, 172] width 92 height 14
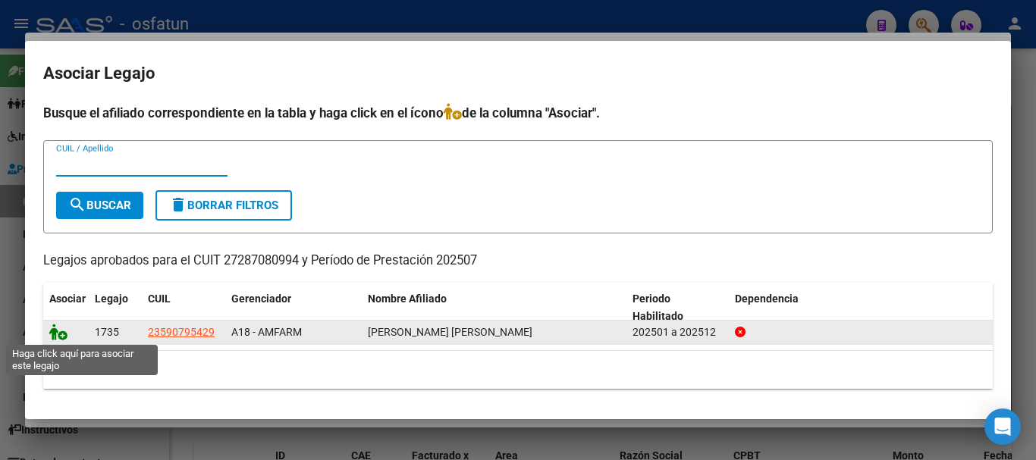
click at [57, 334] on icon at bounding box center [58, 332] width 18 height 17
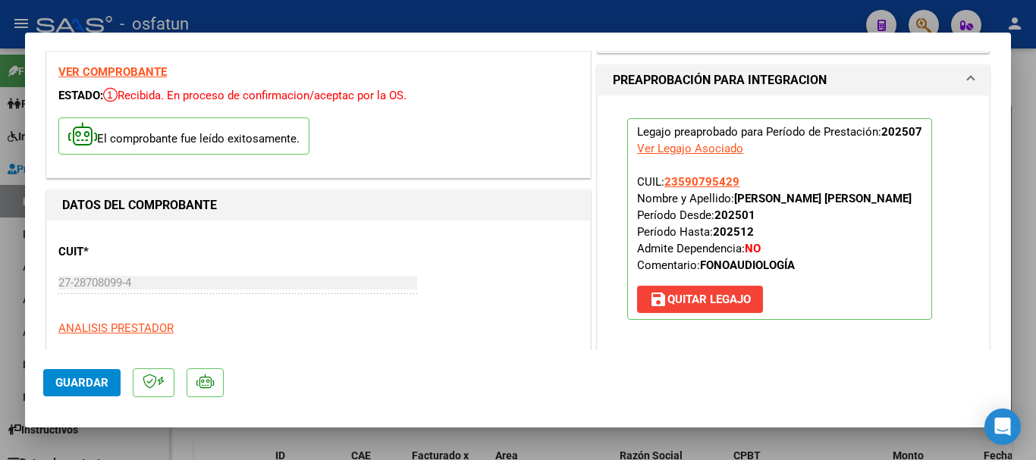
scroll to position [76, 0]
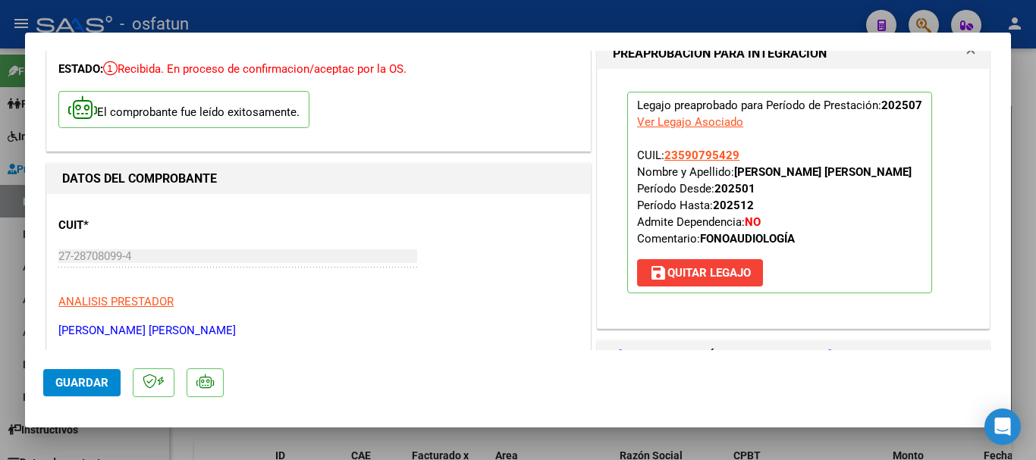
click at [76, 383] on span "Guardar" at bounding box center [81, 383] width 53 height 14
click at [72, 384] on span "Guardar" at bounding box center [81, 383] width 53 height 14
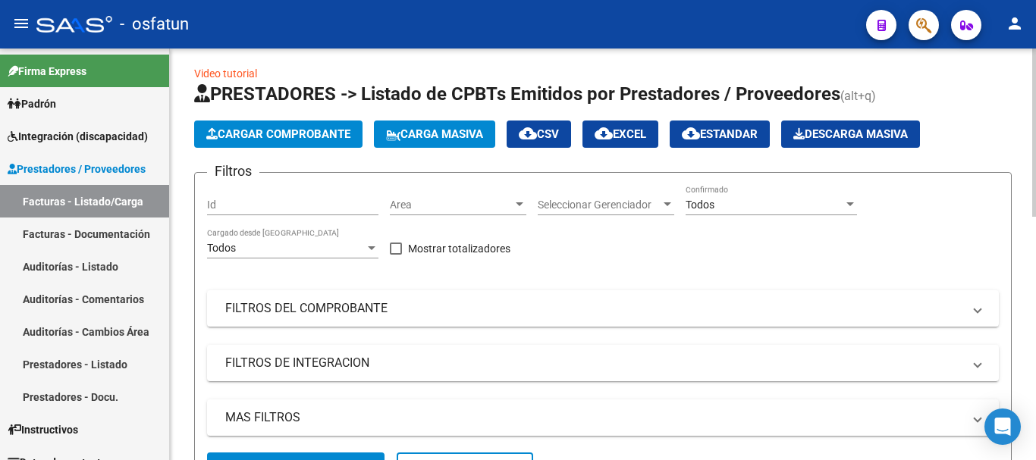
scroll to position [0, 0]
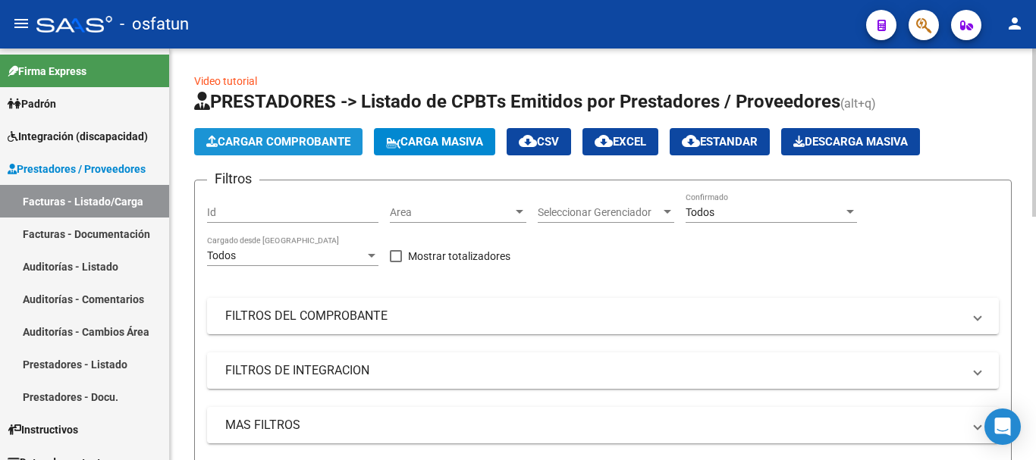
click at [310, 143] on span "Cargar Comprobante" at bounding box center [278, 142] width 144 height 14
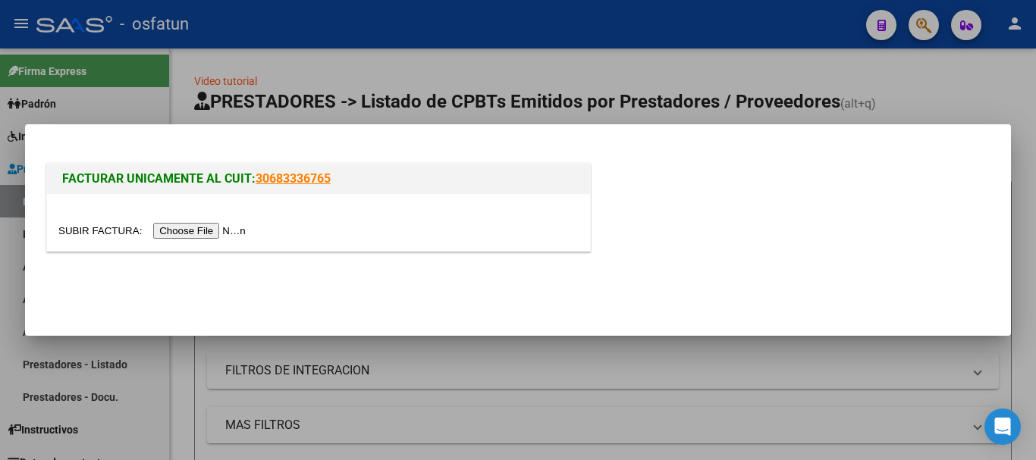
click at [197, 231] on input "file" at bounding box center [154, 231] width 192 height 16
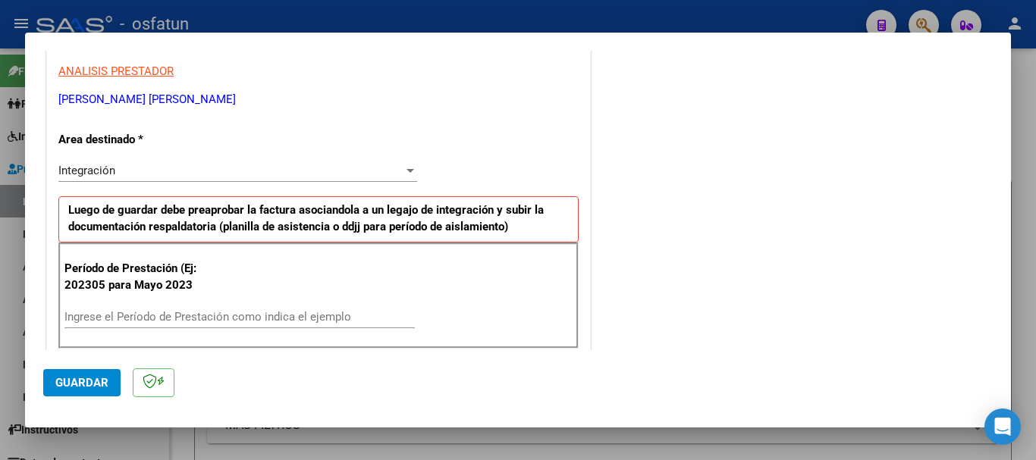
scroll to position [303, 0]
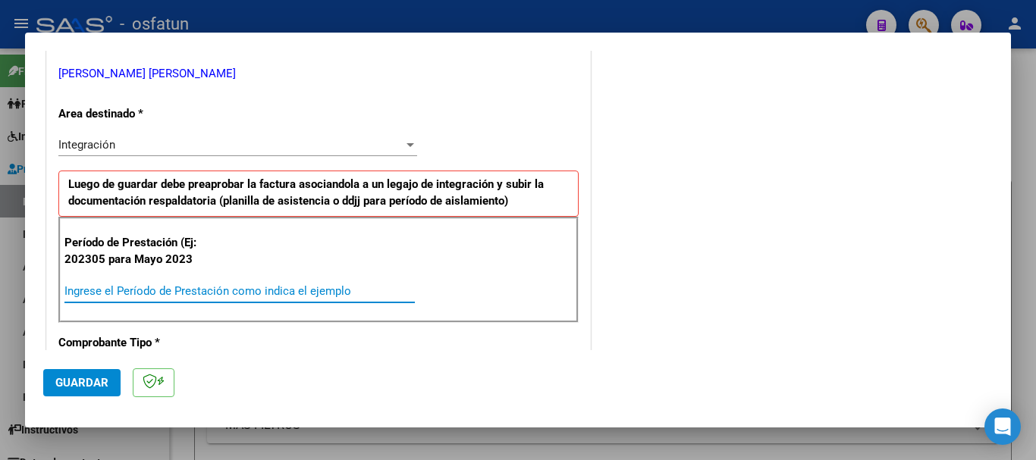
click at [287, 285] on input "Ingrese el Período de Prestación como indica el ejemplo" at bounding box center [239, 291] width 350 height 14
type input "202507"
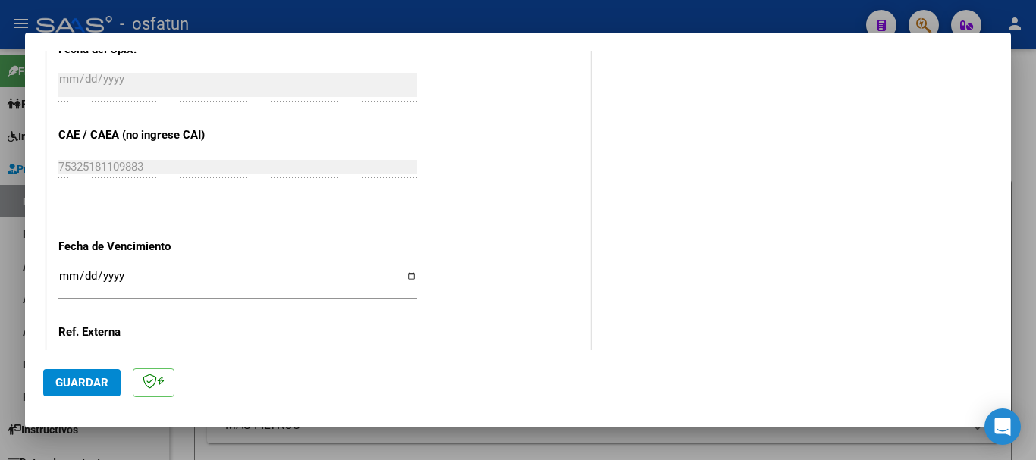
scroll to position [910, 0]
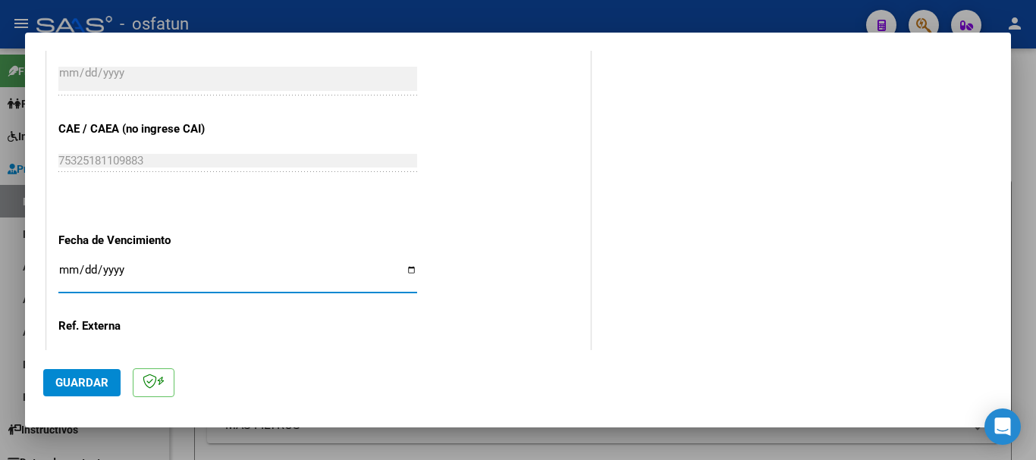
click at [72, 269] on input "Ingresar la fecha" at bounding box center [237, 276] width 359 height 24
type input "[DATE]"
click at [89, 382] on span "Guardar" at bounding box center [81, 383] width 53 height 14
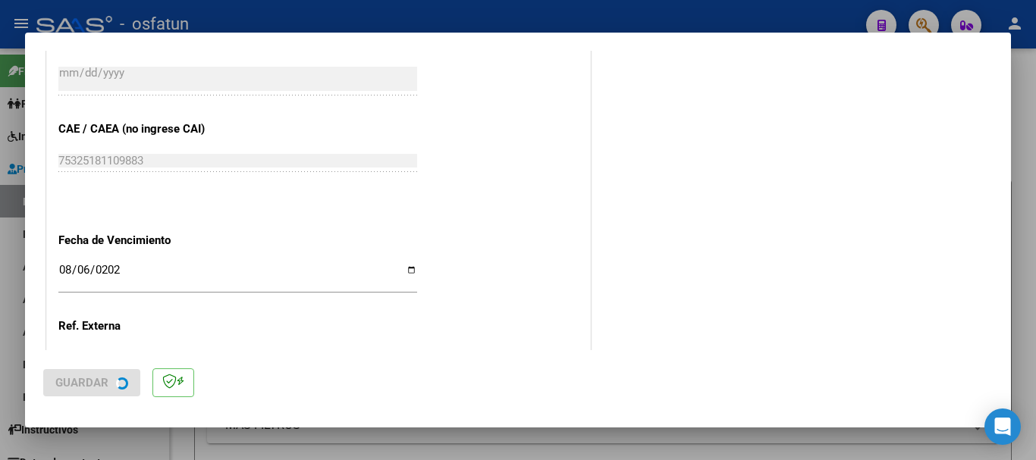
scroll to position [0, 0]
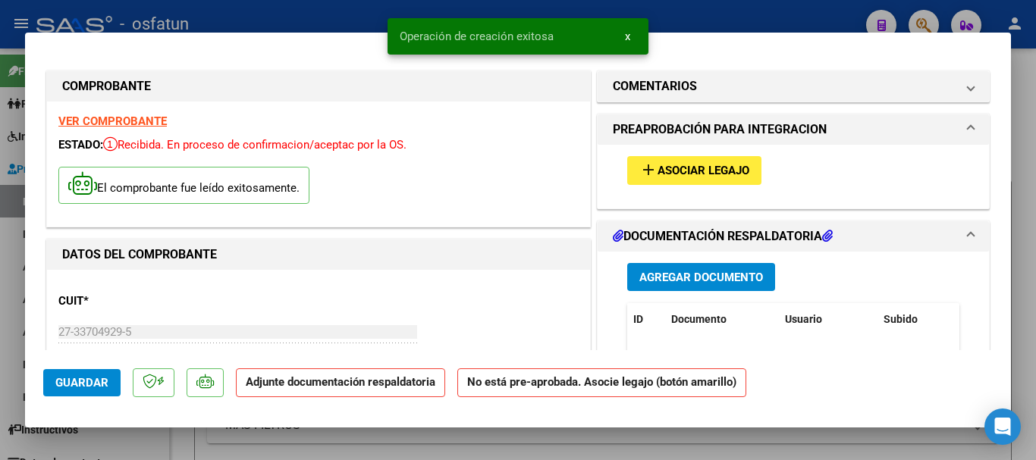
click at [665, 271] on span "Agregar Documento" at bounding box center [701, 278] width 124 height 14
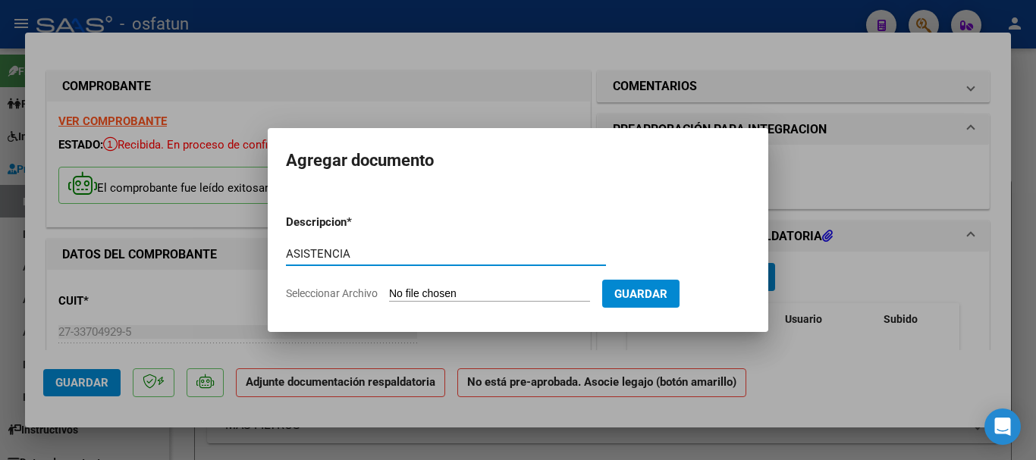
type input "ASISTENCIA"
click at [496, 295] on input "Seleccionar Archivo" at bounding box center [489, 294] width 201 height 14
type input "C:\fakepath\asistencia (4) (1).pdf"
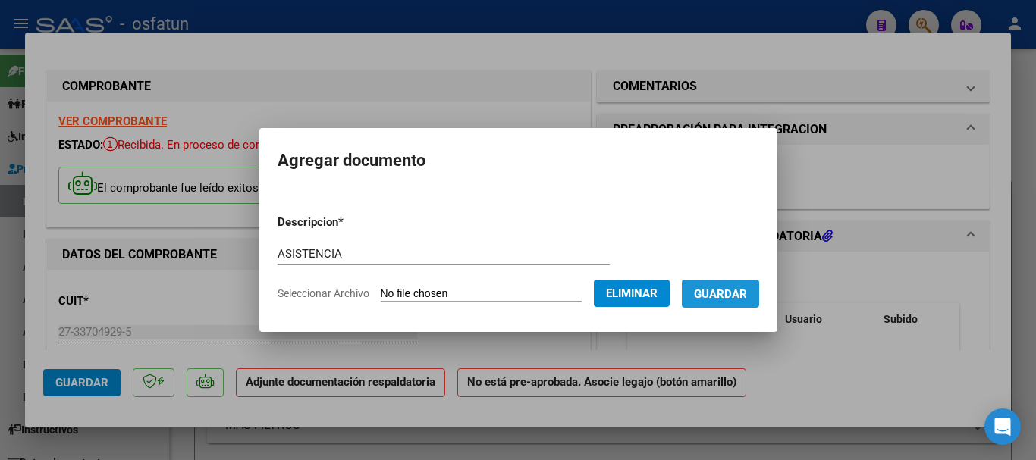
click at [742, 295] on span "Guardar" at bounding box center [720, 294] width 53 height 14
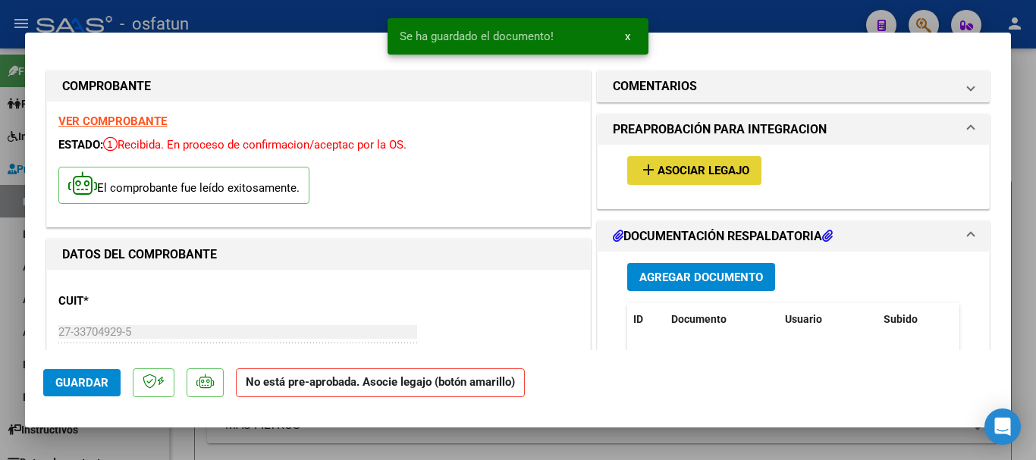
click at [699, 168] on span "Asociar Legajo" at bounding box center [703, 172] width 92 height 14
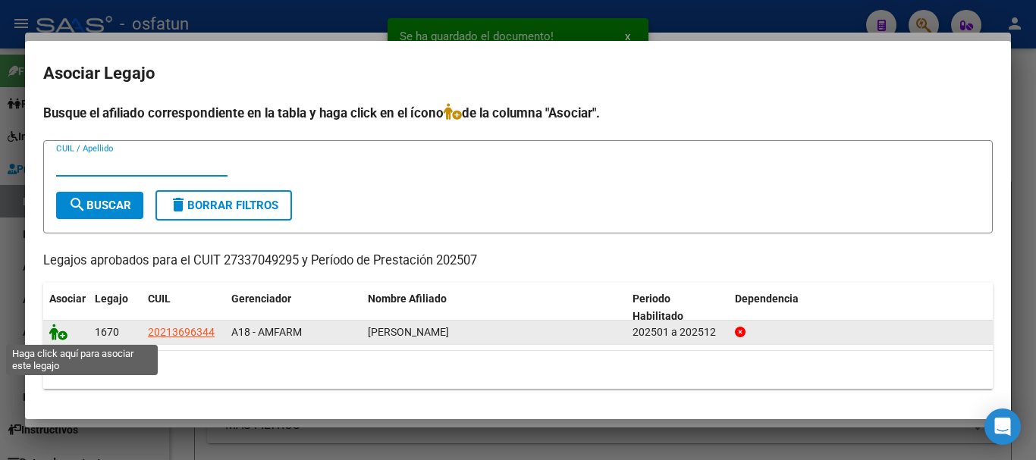
click at [52, 334] on icon at bounding box center [58, 332] width 18 height 17
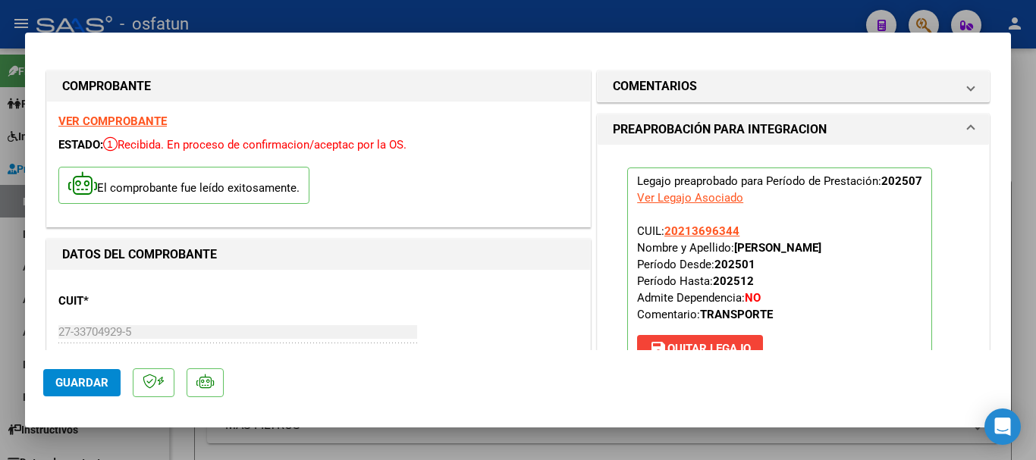
click at [75, 378] on span "Guardar" at bounding box center [81, 383] width 53 height 14
drag, startPoint x: 99, startPoint y: 381, endPoint x: 155, endPoint y: 356, distance: 62.4
click at [98, 380] on span "Guardar" at bounding box center [81, 383] width 53 height 14
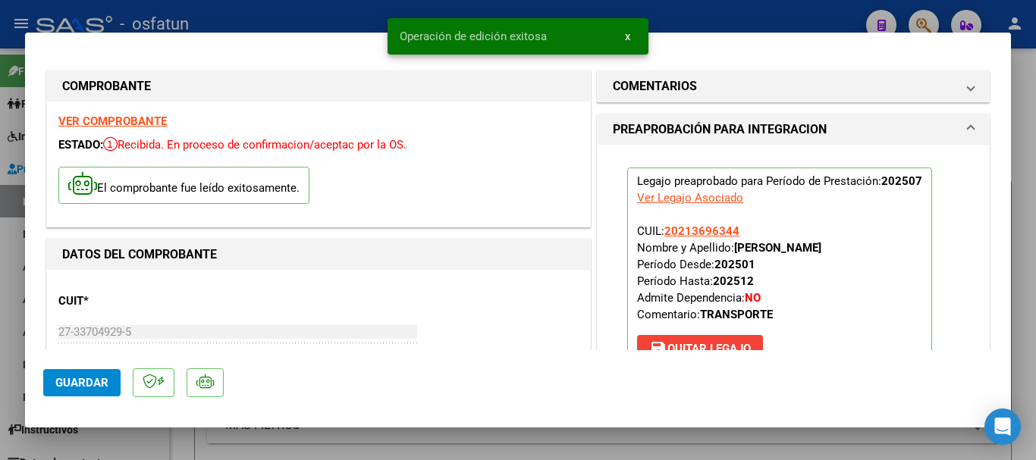
type input "$ 0,00"
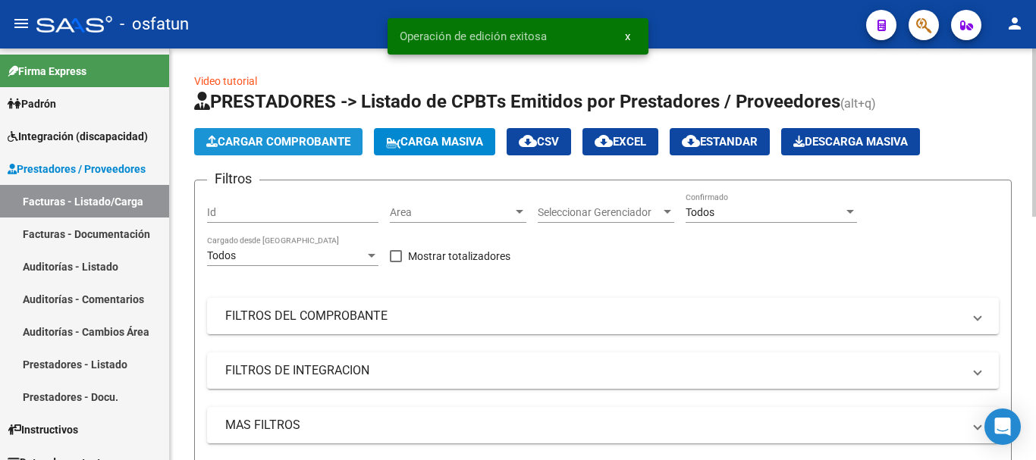
click at [306, 142] on span "Cargar Comprobante" at bounding box center [278, 142] width 144 height 14
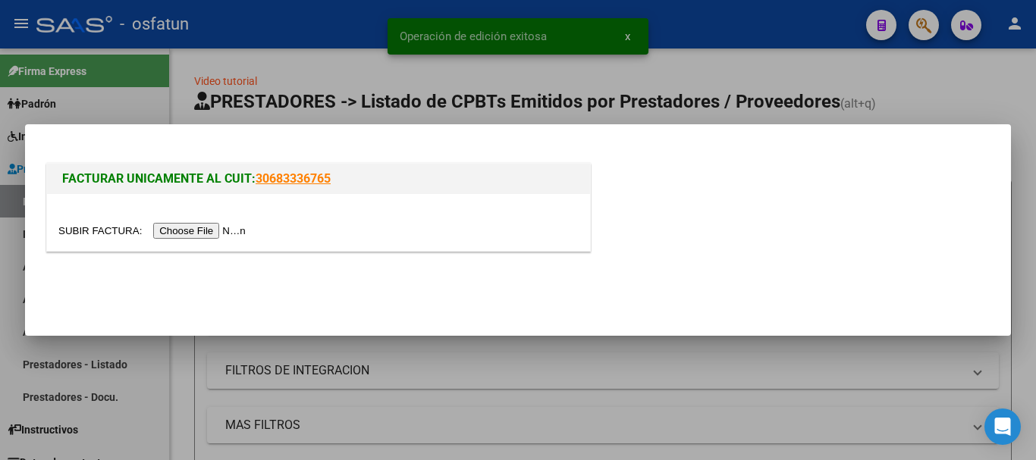
click at [206, 231] on input "file" at bounding box center [154, 231] width 192 height 16
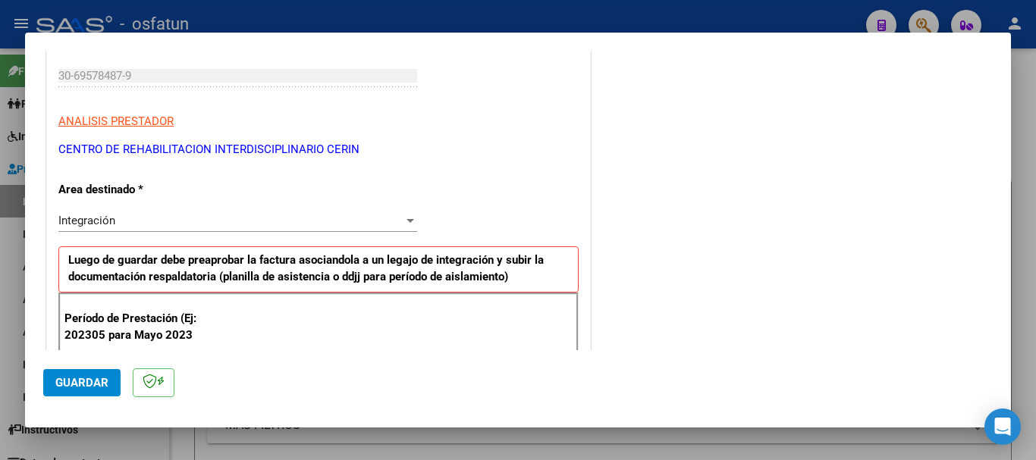
scroll to position [303, 0]
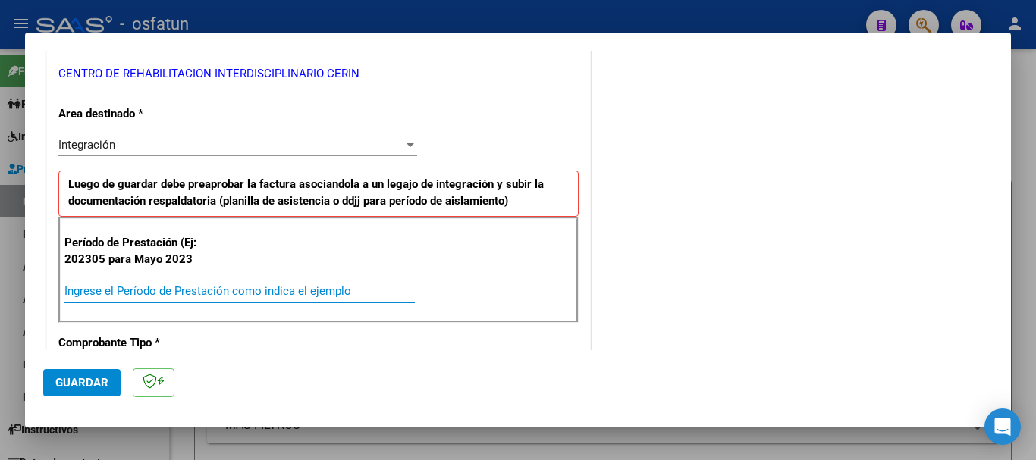
click at [297, 290] on input "Ingrese el Período de Prestación como indica el ejemplo" at bounding box center [239, 291] width 350 height 14
type input "202507"
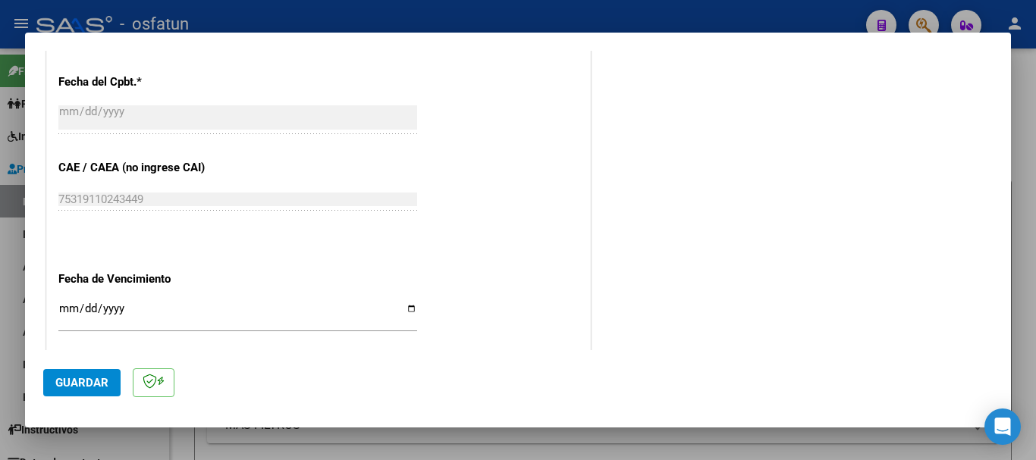
scroll to position [910, 0]
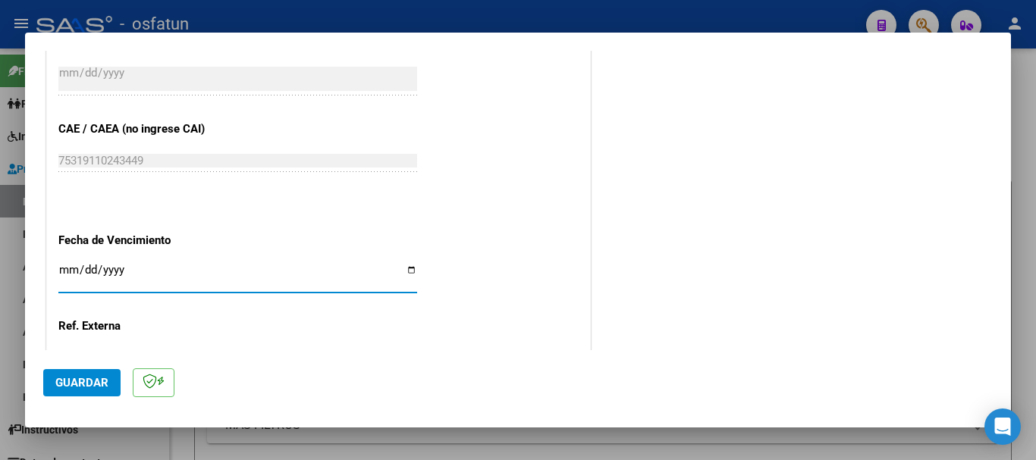
click at [71, 271] on input "Ingresar la fecha" at bounding box center [237, 276] width 359 height 24
type input "[DATE]"
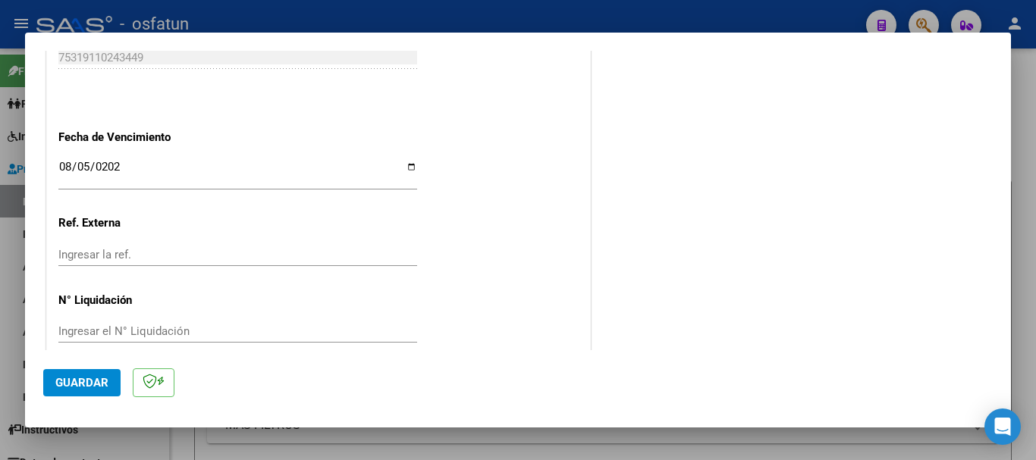
scroll to position [1035, 0]
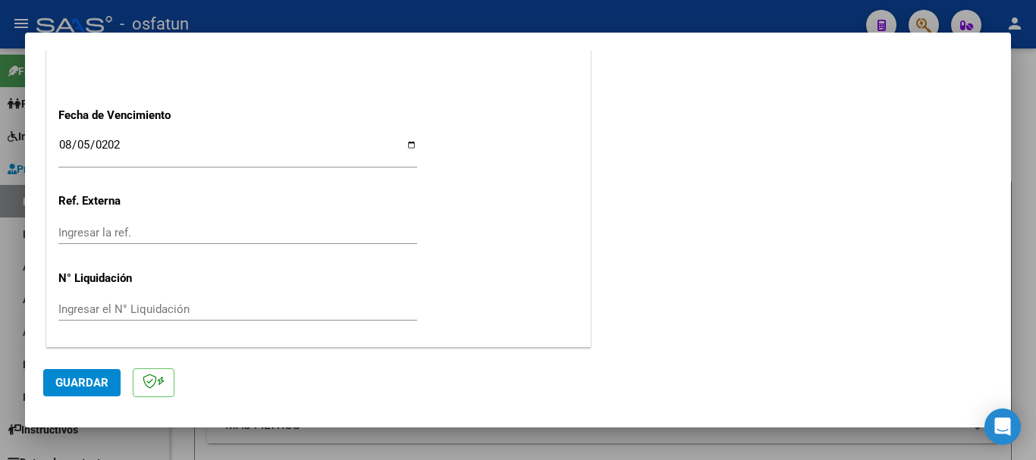
click at [77, 383] on span "Guardar" at bounding box center [81, 383] width 53 height 14
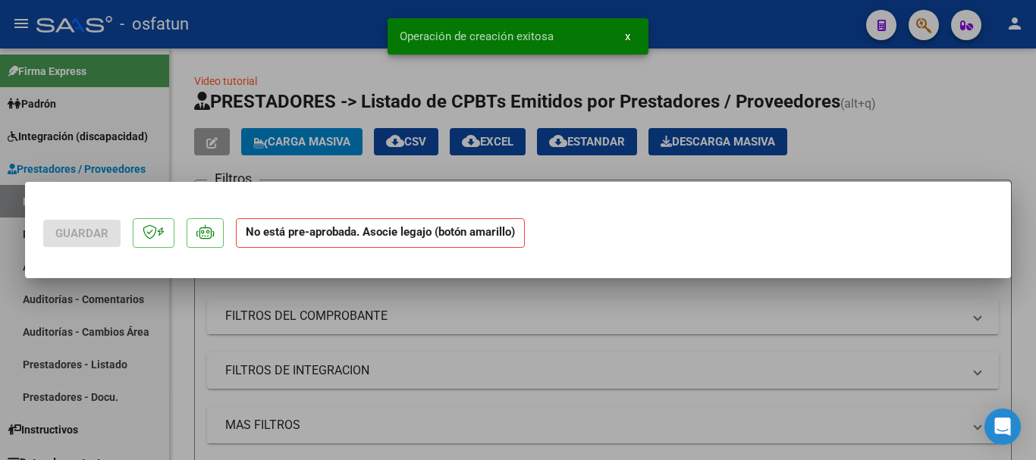
scroll to position [0, 0]
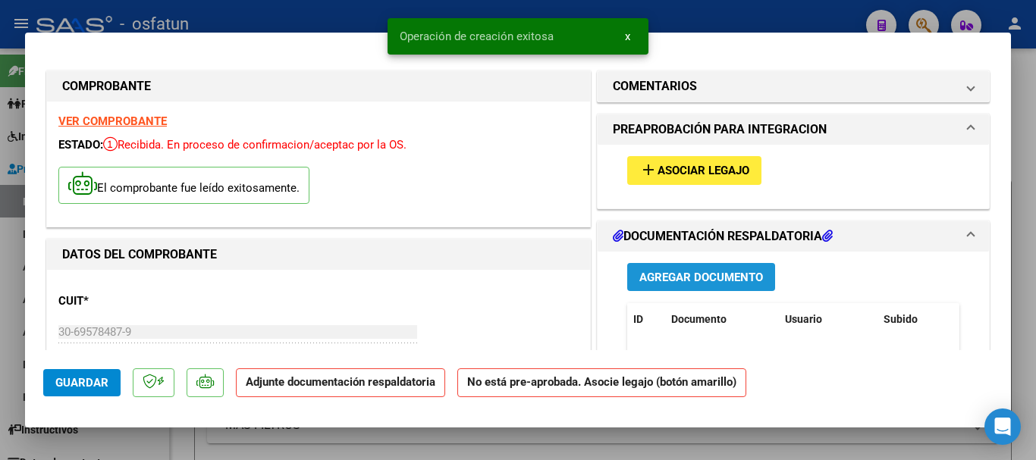
click at [736, 279] on span "Agregar Documento" at bounding box center [701, 278] width 124 height 14
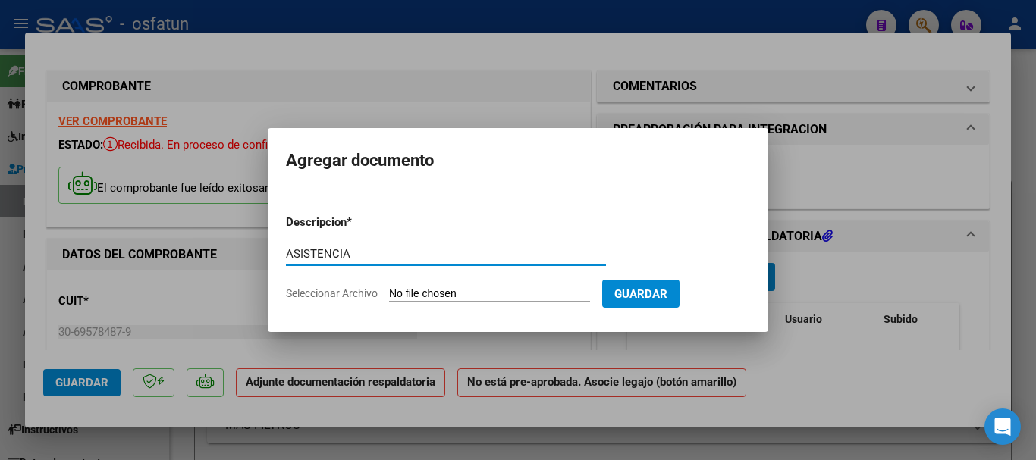
type input "ASISTENCIA"
click at [429, 293] on input "Seleccionar Archivo" at bounding box center [489, 294] width 201 height 14
type input "C:\fakepath\[PERSON_NAME].pdf"
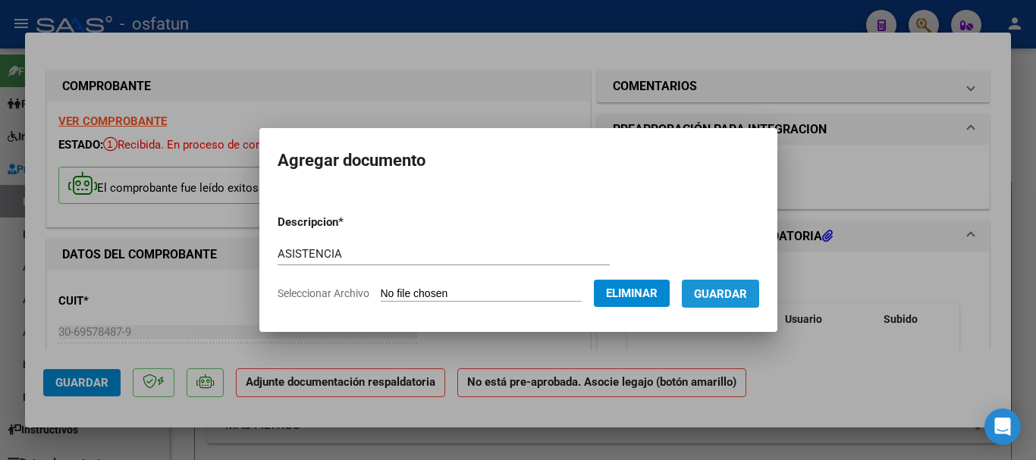
click at [747, 300] on span "Guardar" at bounding box center [720, 294] width 53 height 14
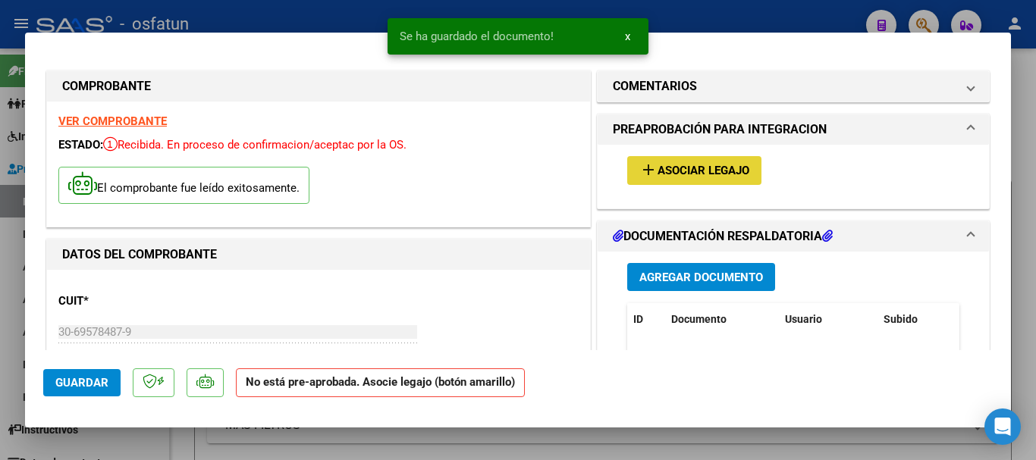
click at [686, 171] on span "Asociar Legajo" at bounding box center [703, 172] width 92 height 14
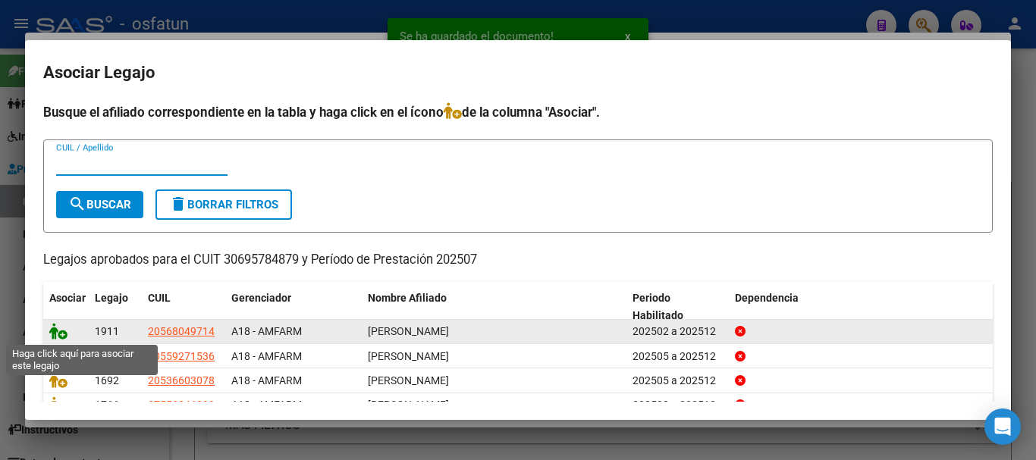
click at [56, 331] on icon at bounding box center [58, 331] width 18 height 17
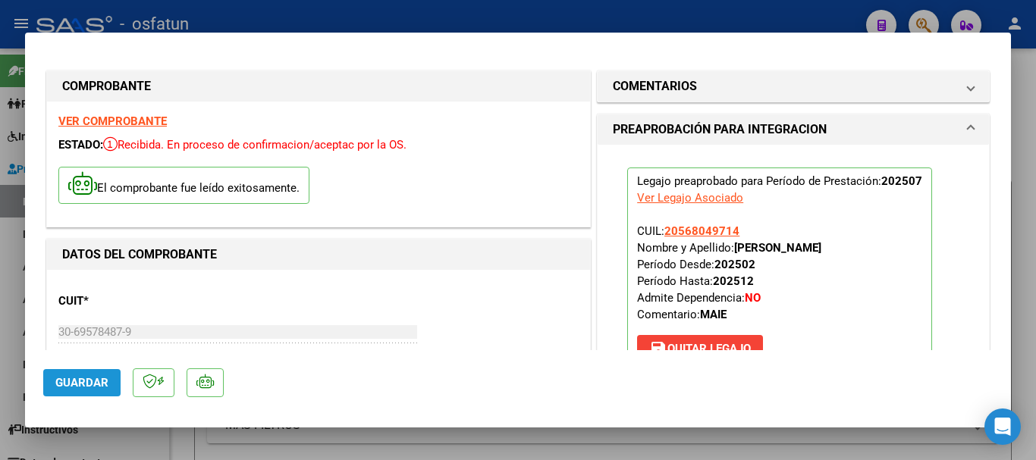
click at [87, 383] on span "Guardar" at bounding box center [81, 383] width 53 height 14
drag, startPoint x: 86, startPoint y: 386, endPoint x: 90, endPoint y: 363, distance: 23.2
click at [86, 379] on span "Guardar" at bounding box center [81, 383] width 53 height 14
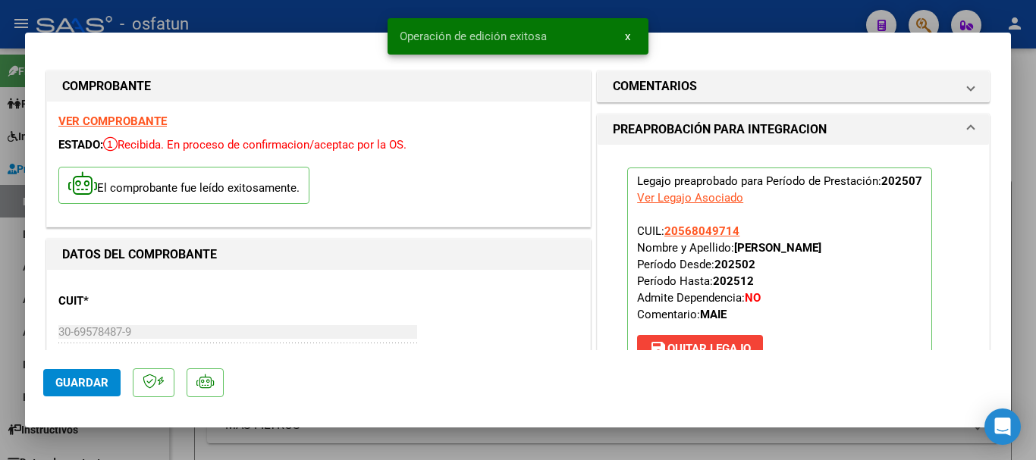
type input "$ 0,00"
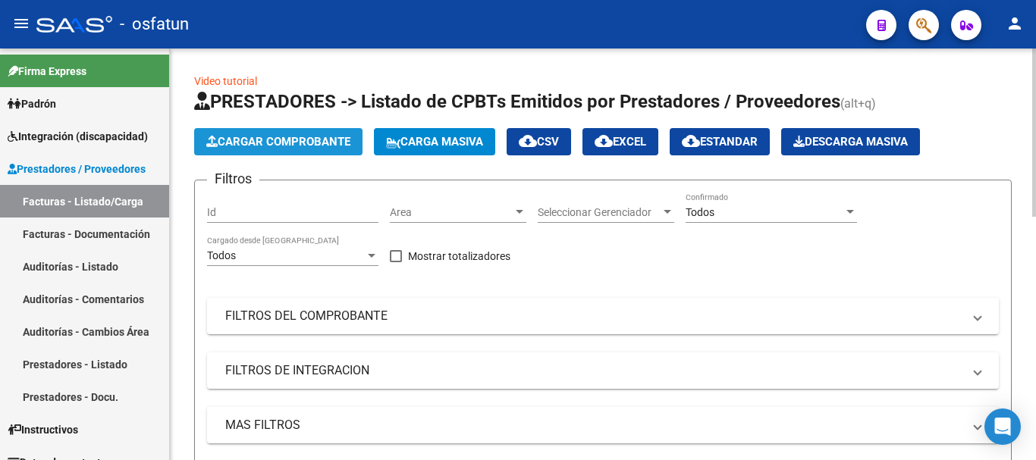
click at [294, 137] on span "Cargar Comprobante" at bounding box center [278, 142] width 144 height 14
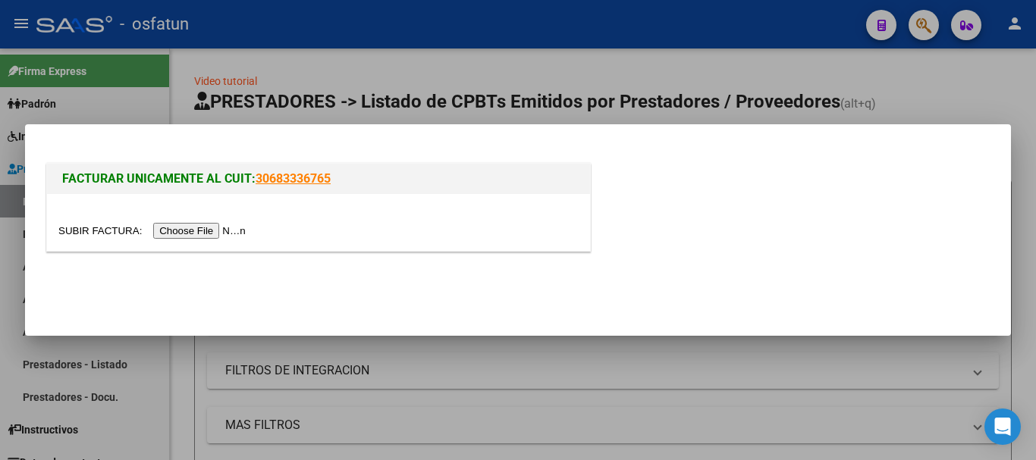
click at [206, 230] on input "file" at bounding box center [154, 231] width 192 height 16
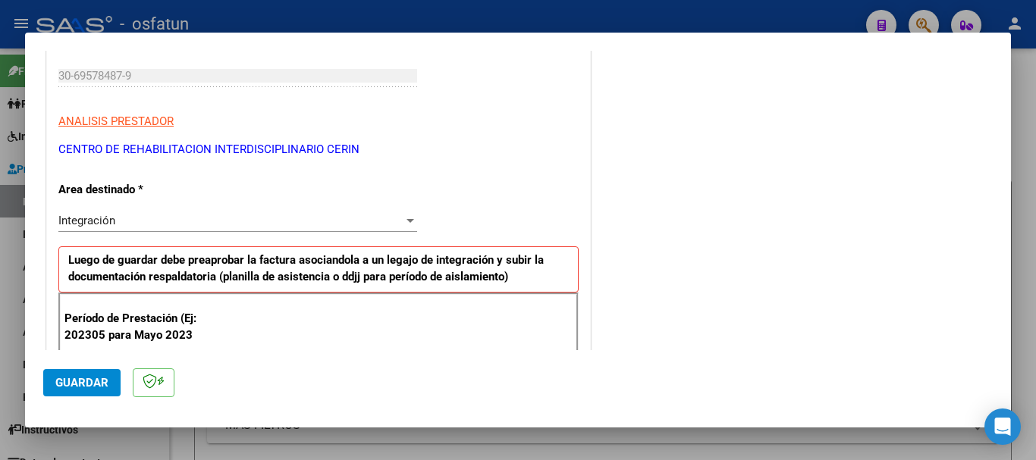
scroll to position [379, 0]
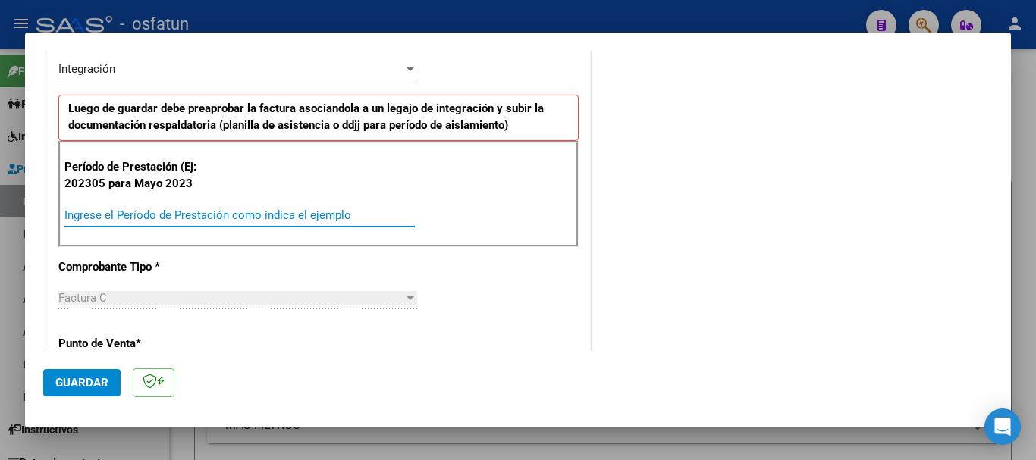
click at [212, 217] on input "Ingrese el Período de Prestación como indica el ejemplo" at bounding box center [239, 216] width 350 height 14
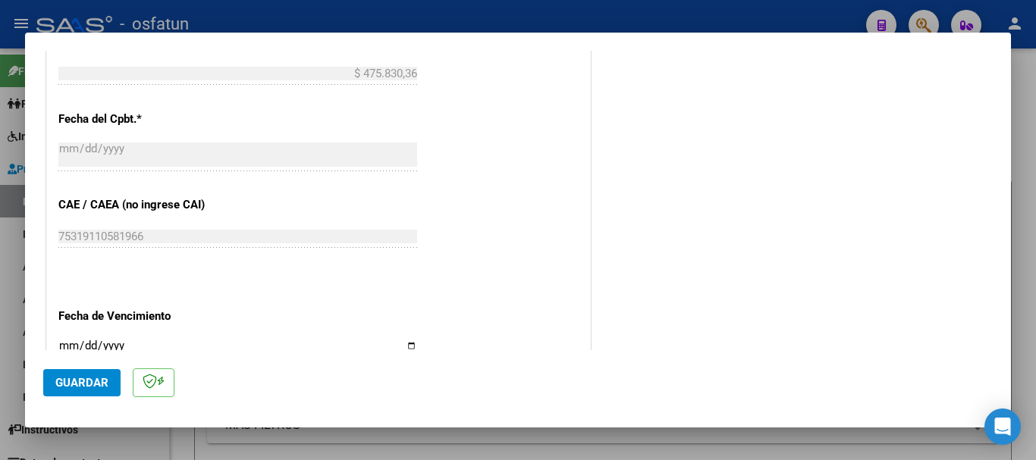
scroll to position [910, 0]
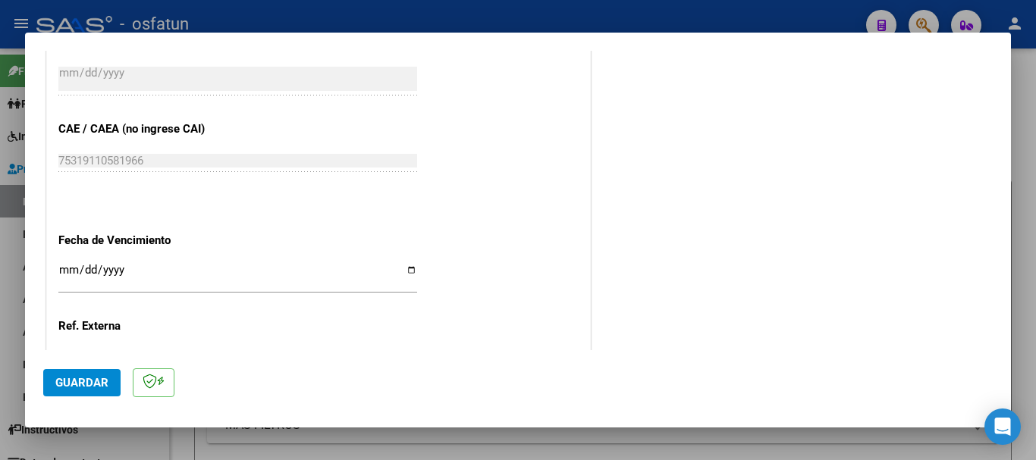
type input "202507"
click at [66, 266] on input "Ingresar la fecha" at bounding box center [237, 276] width 359 height 24
type input "[DATE]"
click at [57, 383] on span "Guardar" at bounding box center [81, 383] width 53 height 14
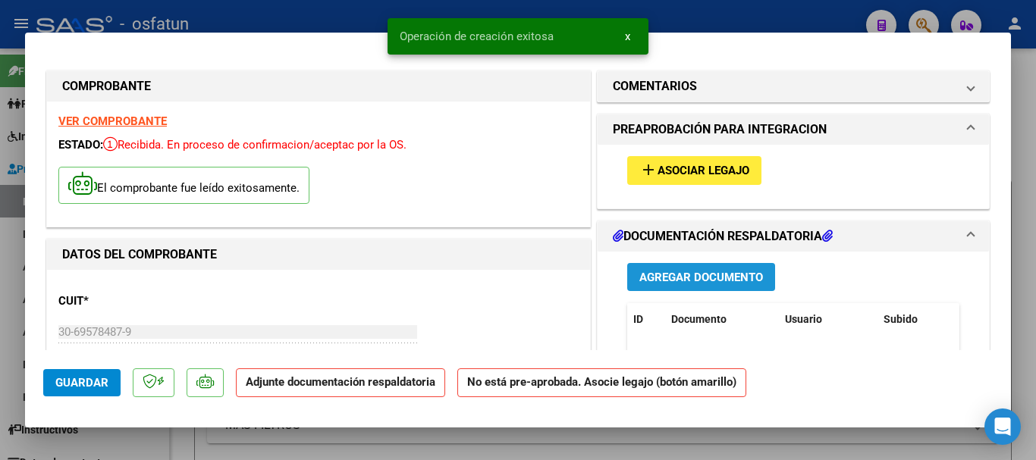
click at [662, 275] on span "Agregar Documento" at bounding box center [701, 278] width 124 height 14
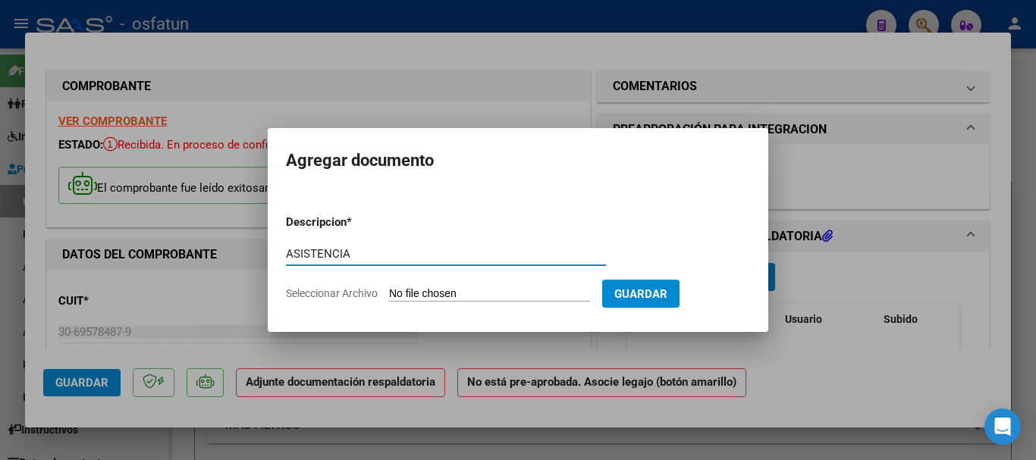
type input "ASISTENCIA"
click at [510, 297] on input "Seleccionar Archivo" at bounding box center [489, 294] width 201 height 14
type input "C:\fakepath\[PERSON_NAME].pdf"
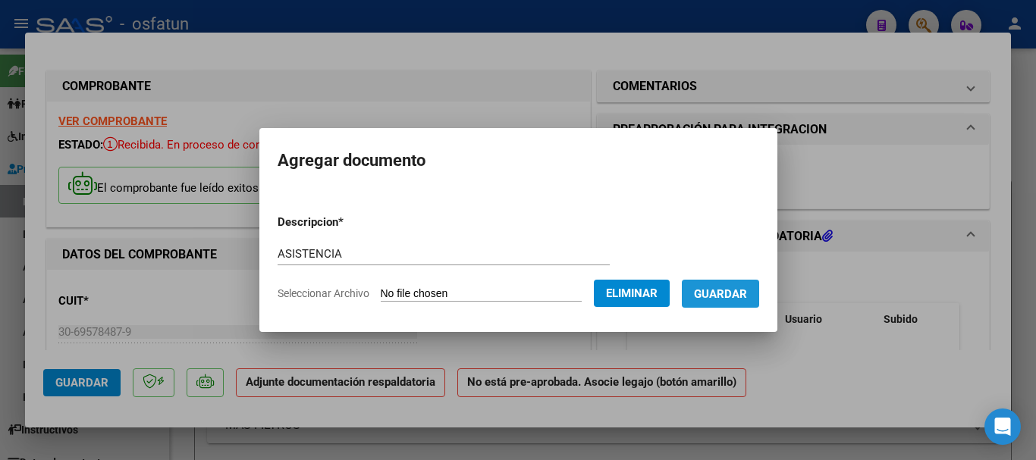
click at [744, 297] on span "Guardar" at bounding box center [720, 294] width 53 height 14
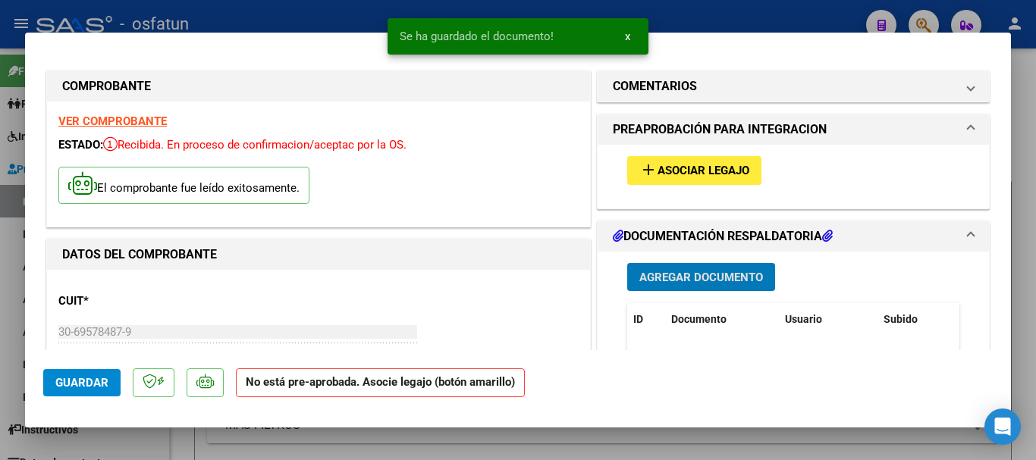
click at [680, 165] on span "Asociar Legajo" at bounding box center [703, 172] width 92 height 14
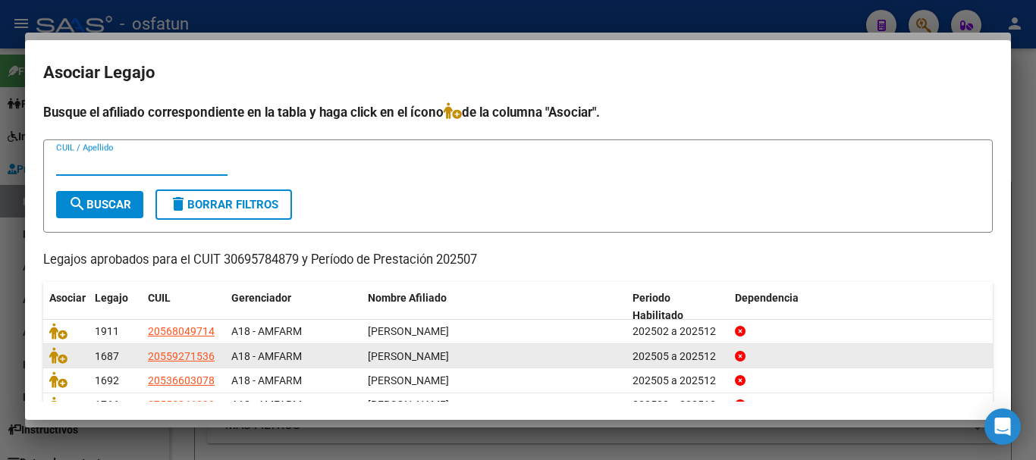
scroll to position [74, 0]
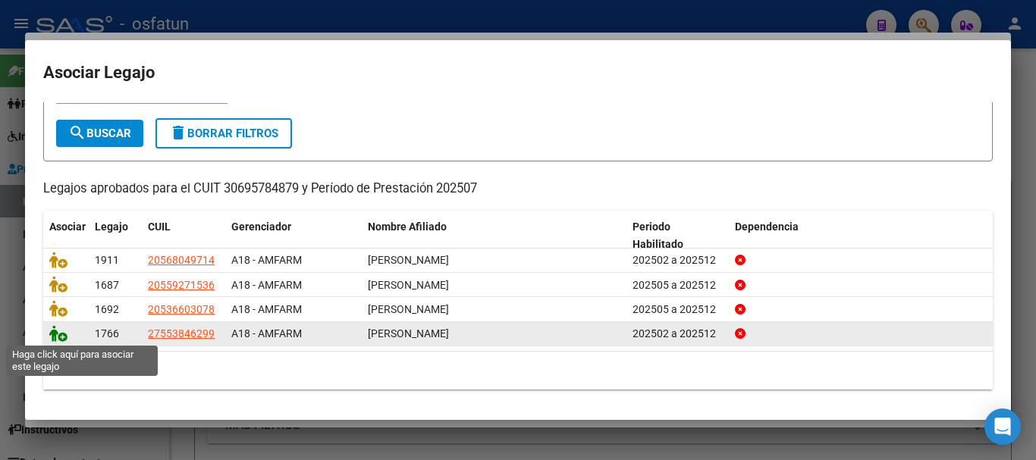
click at [55, 333] on icon at bounding box center [58, 333] width 18 height 17
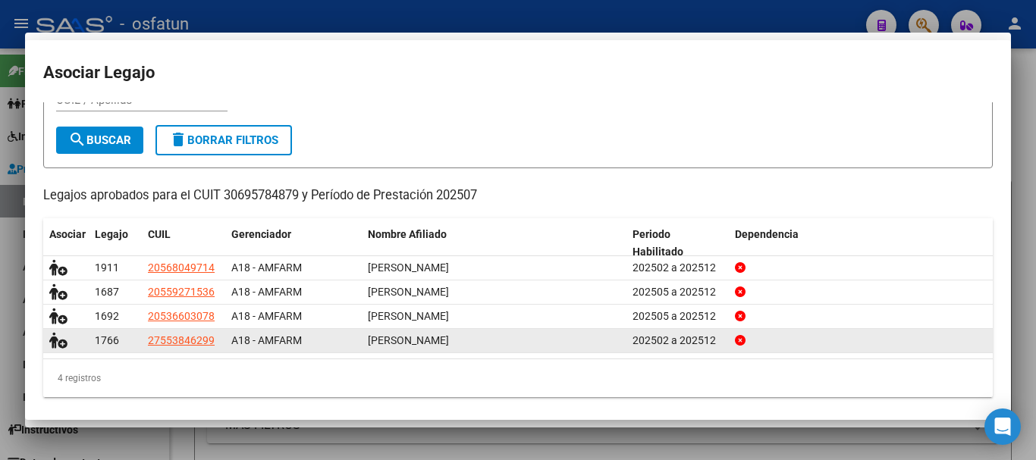
scroll to position [84, 0]
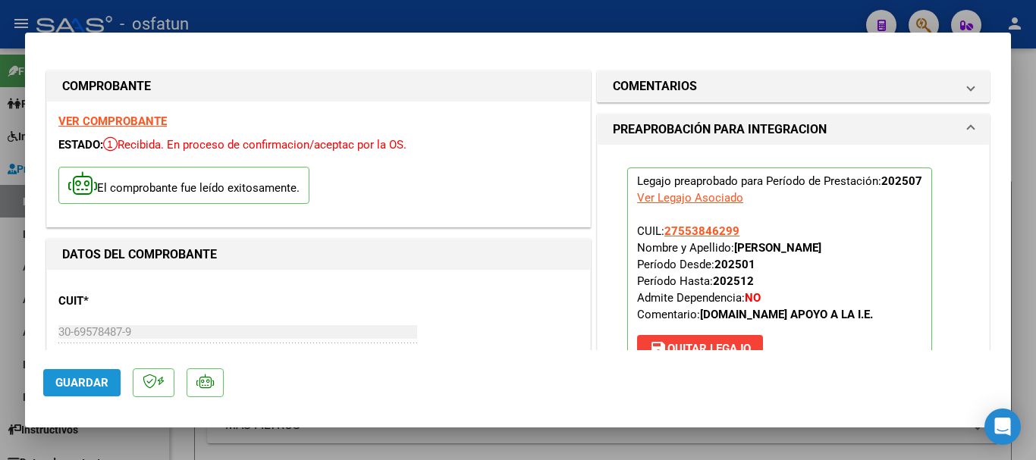
click at [74, 380] on span "Guardar" at bounding box center [81, 383] width 53 height 14
